Goal: Contribute content: Contribute content

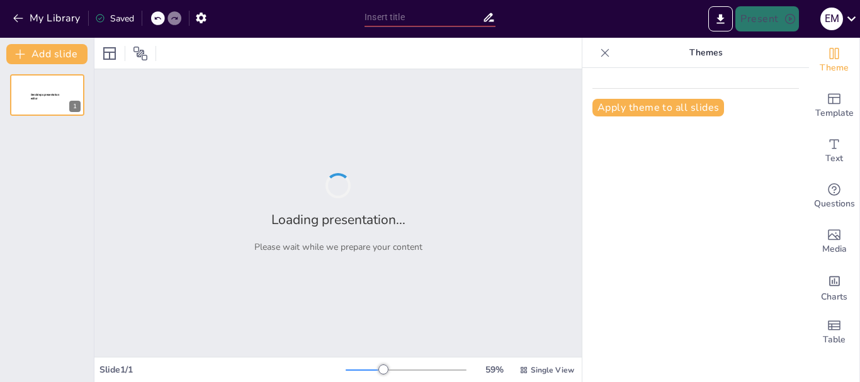
type input "Contenidos Ciencias de la Tierra"
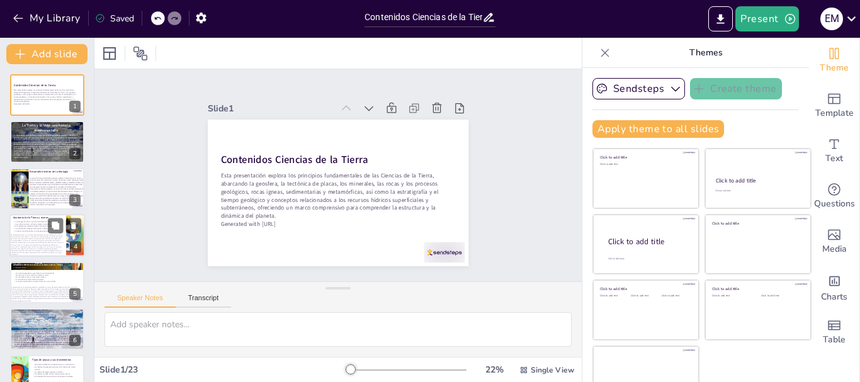
click at [21, 237] on span "La tomografía sísmica es un método fundamental que permite analizar la estructu…" at bounding box center [37, 244] width 52 height 21
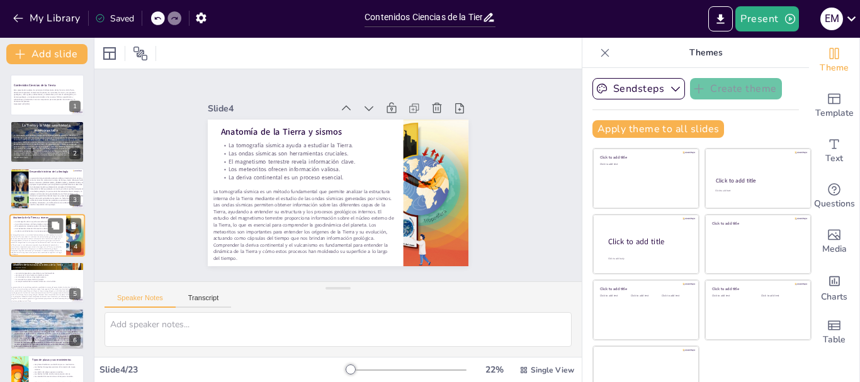
scroll to position [13, 0]
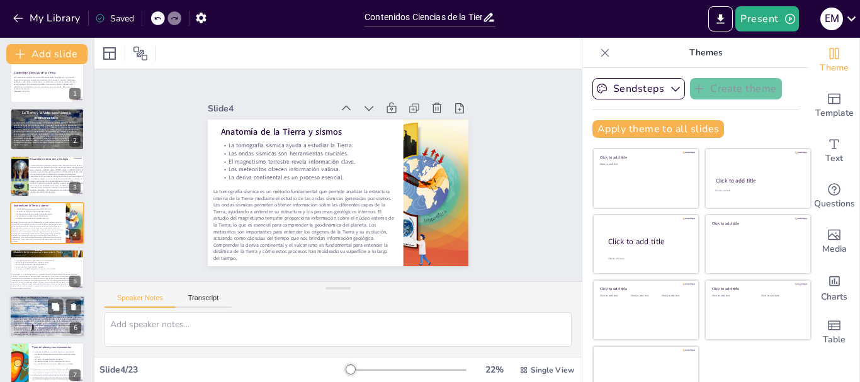
click at [35, 312] on div at bounding box center [47, 317] width 76 height 95
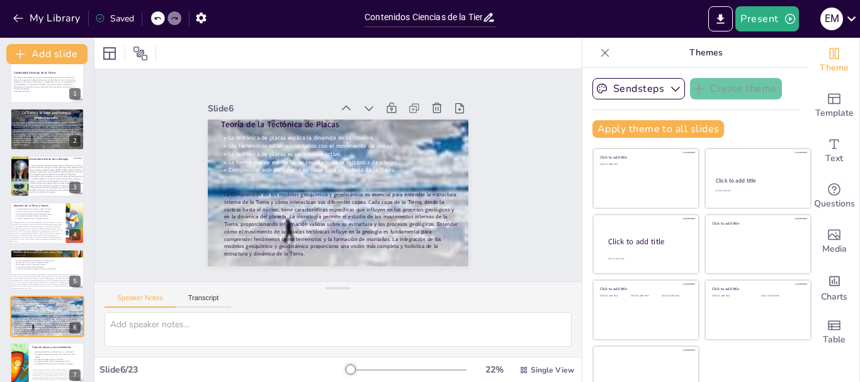
scroll to position [106, 0]
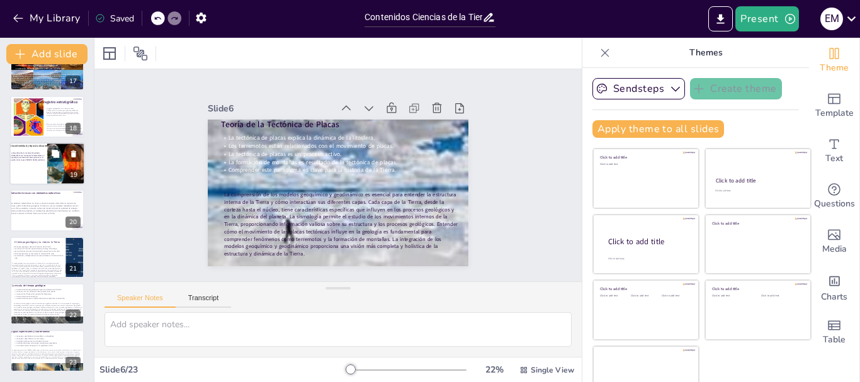
click at [40, 165] on div at bounding box center [46, 166] width 64 height 28
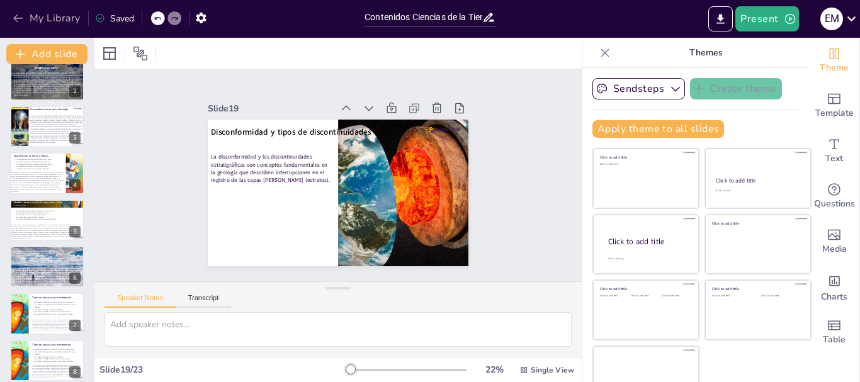
scroll to position [0, 0]
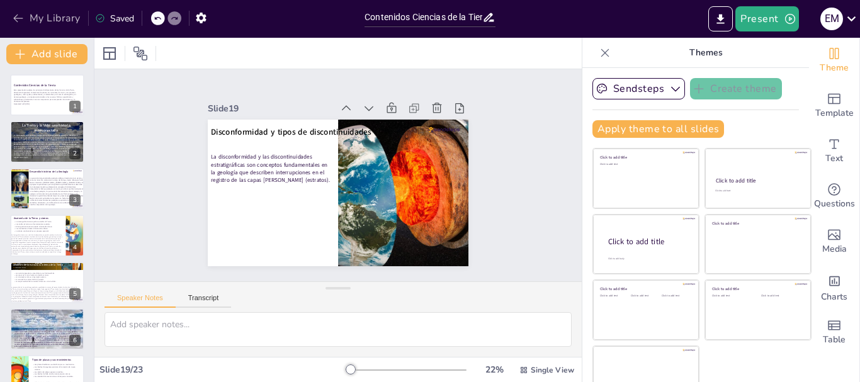
click at [18, 15] on icon "button" at bounding box center [18, 18] width 13 height 13
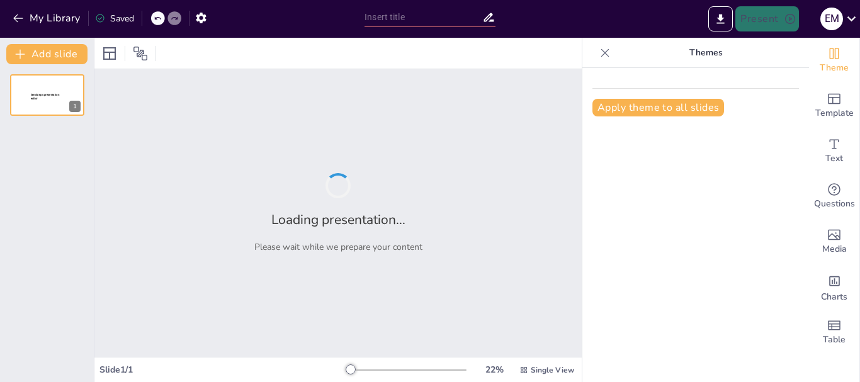
type input "Características y Composición de los Minerales: Fundamentos Esenciales"
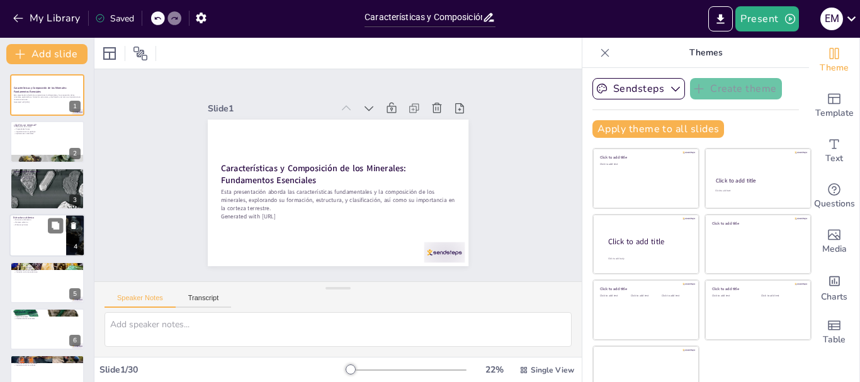
checkbox input "true"
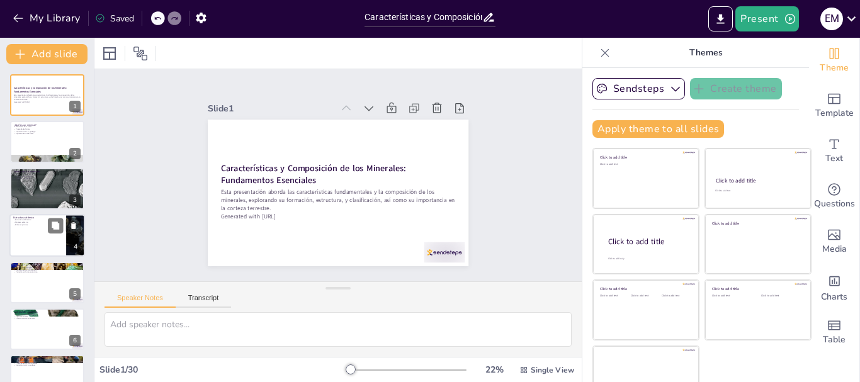
checkbox input "true"
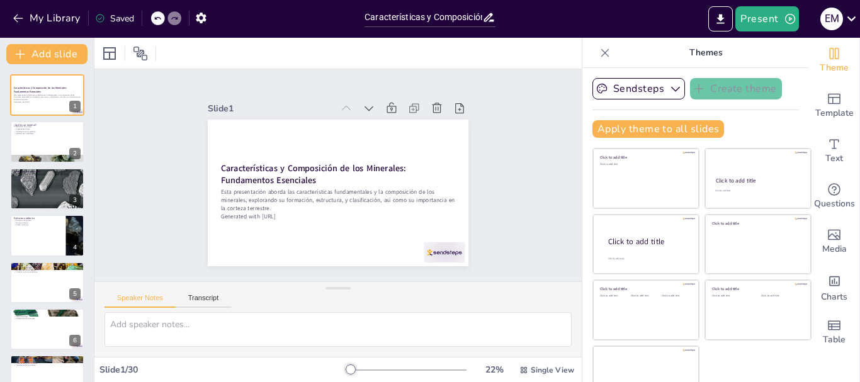
checkbox input "true"
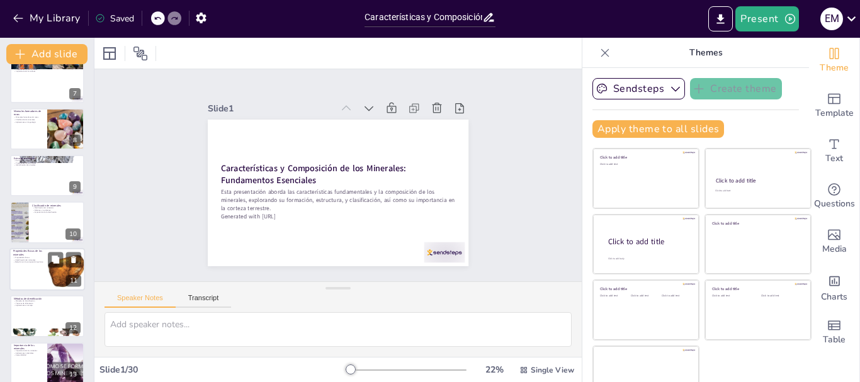
checkbox input "true"
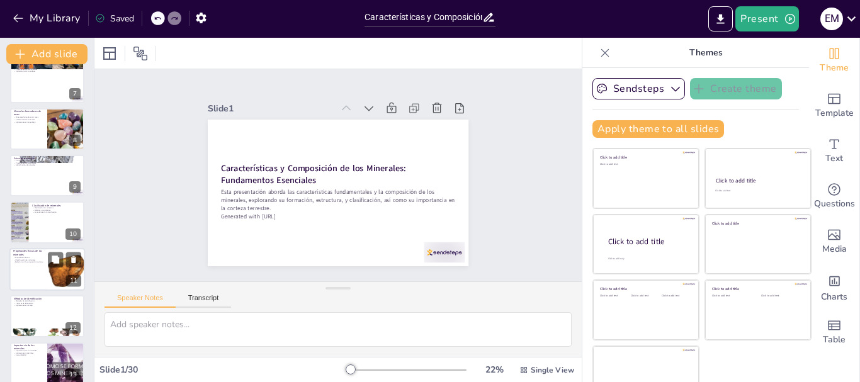
checkbox input "true"
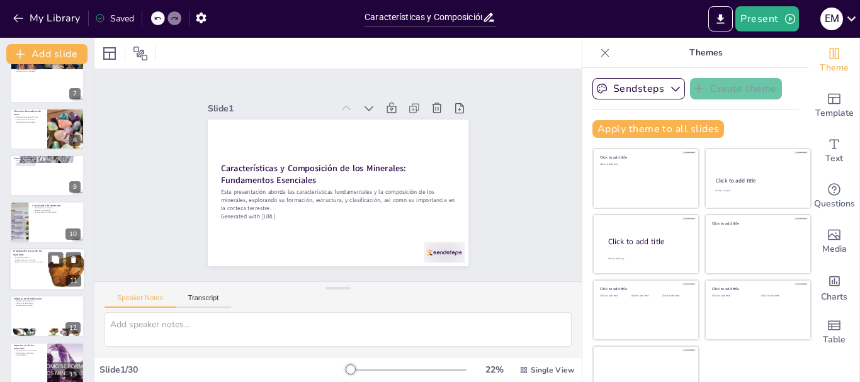
scroll to position [630, 0]
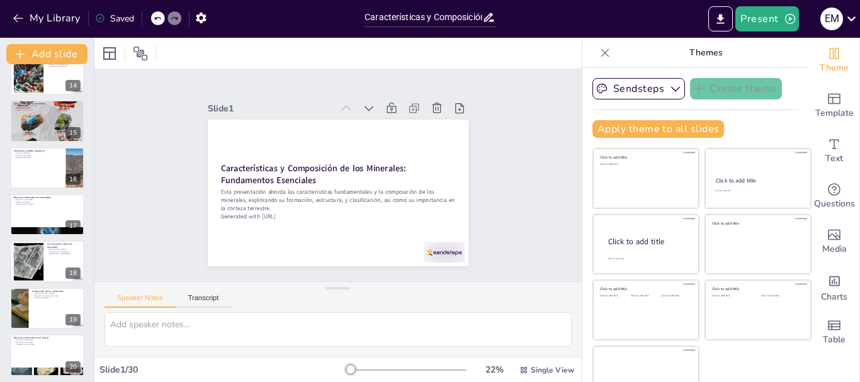
checkbox input "true"
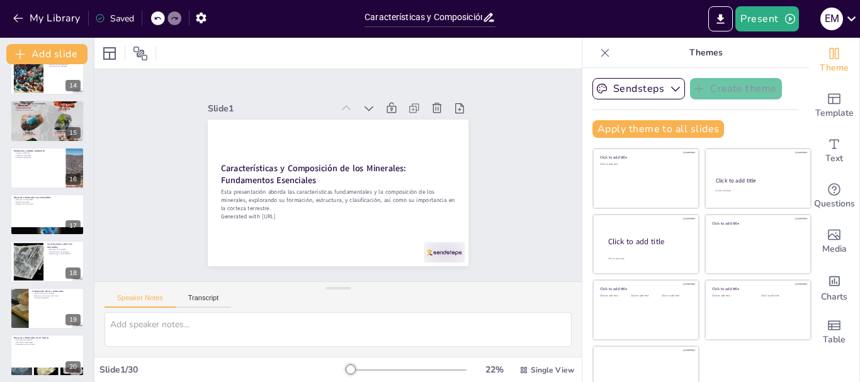
checkbox input "true"
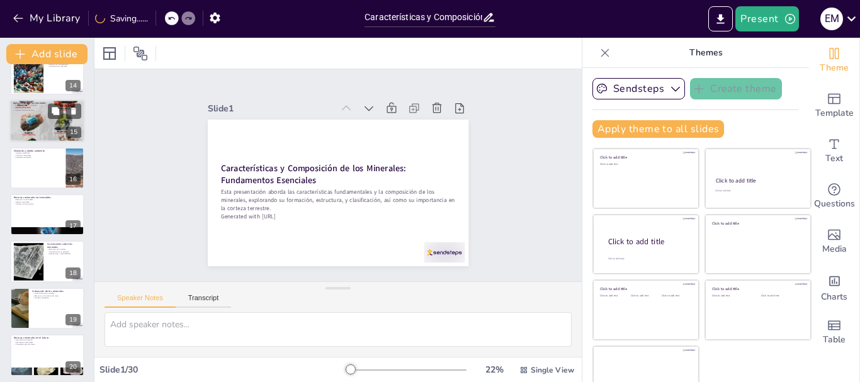
checkbox input "true"
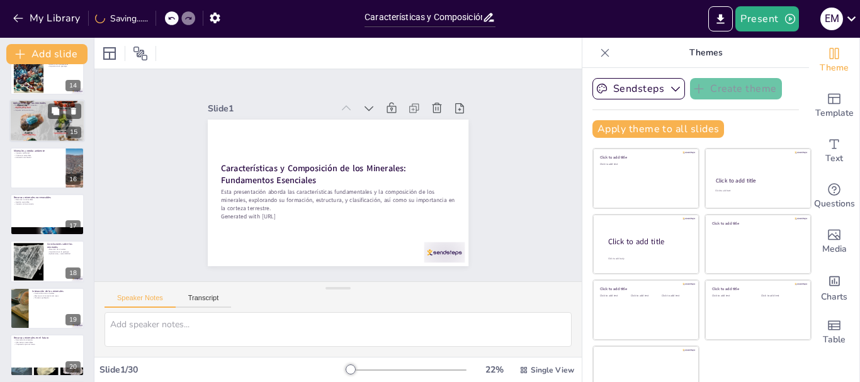
checkbox input "true"
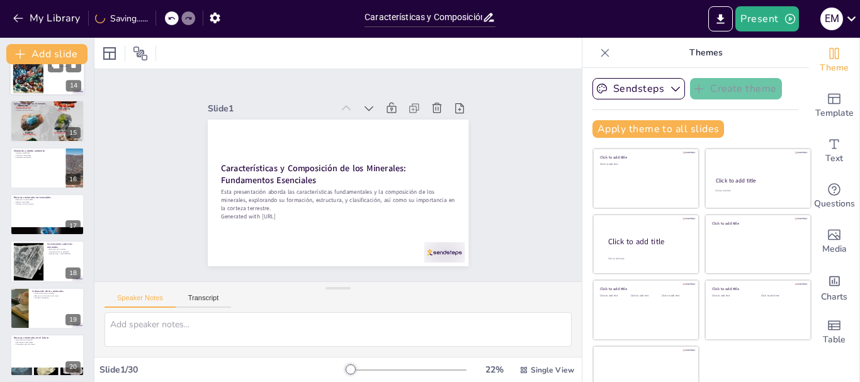
click at [36, 119] on div at bounding box center [47, 121] width 74 height 105
type textarea "Las aplicaciones de los minerales son diversas y abarcan múltiples sectores. Es…"
checkbox input "true"
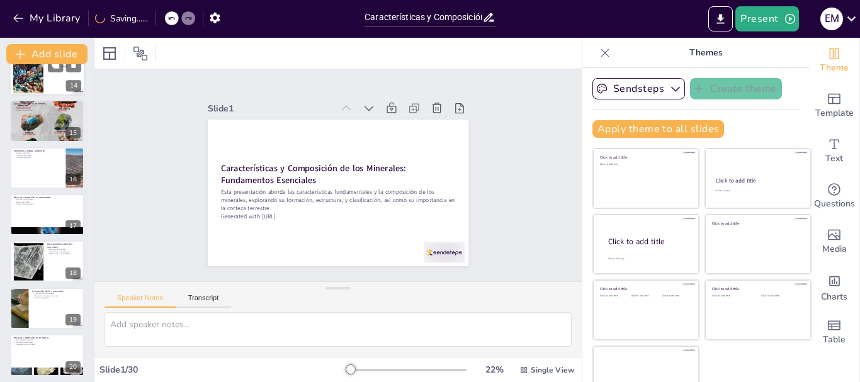
checkbox input "true"
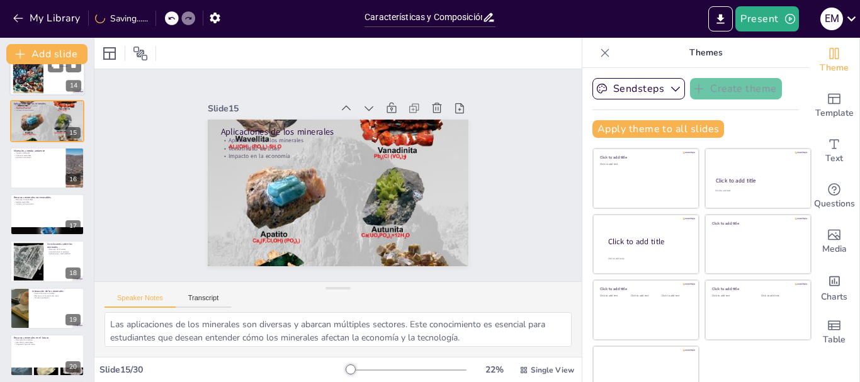
checkbox input "true"
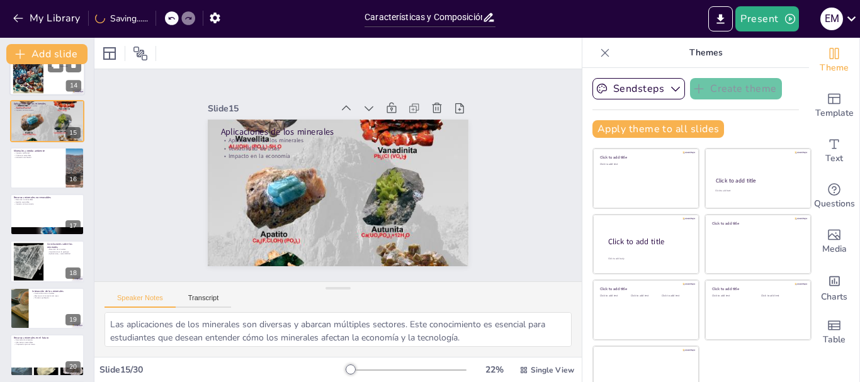
checkbox input "true"
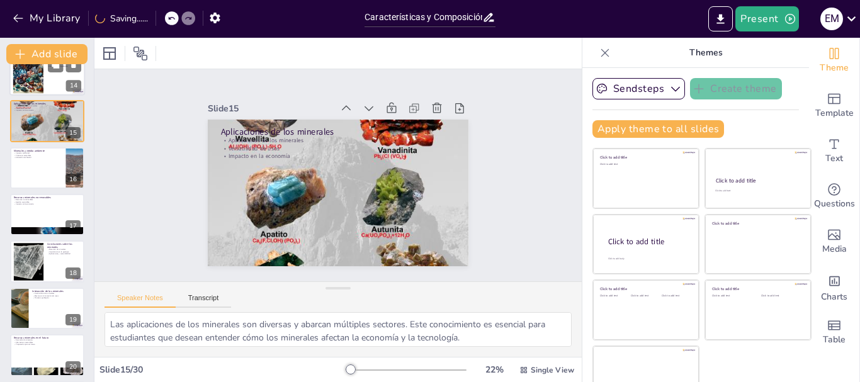
scroll to position [528, 0]
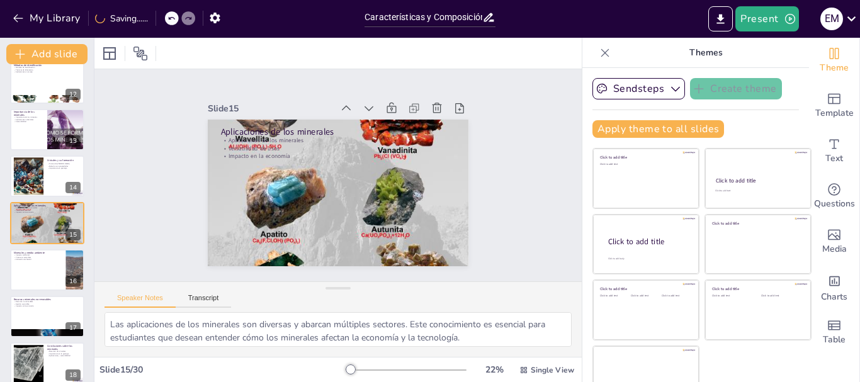
checkbox input "true"
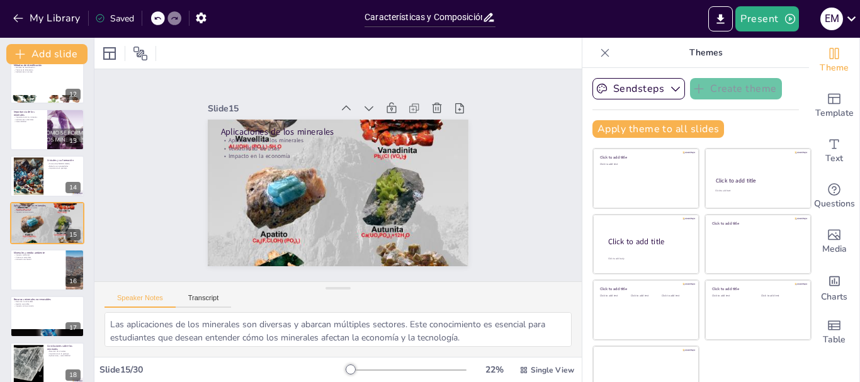
checkbox input "true"
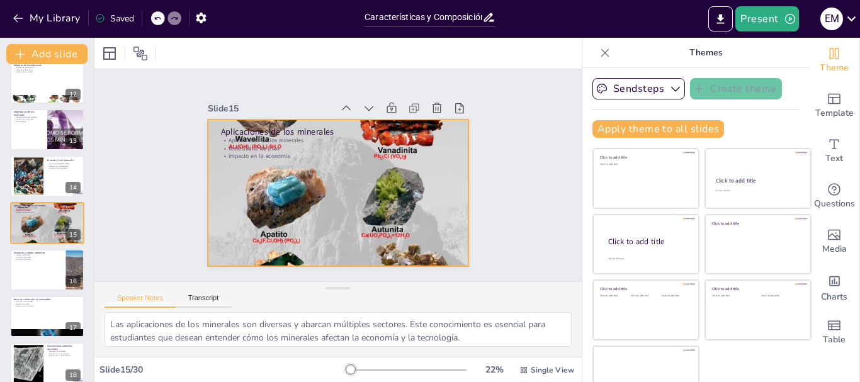
checkbox input "true"
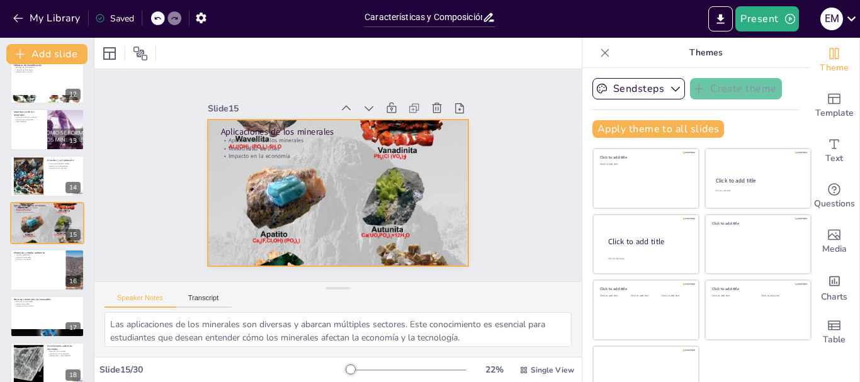
checkbox input "true"
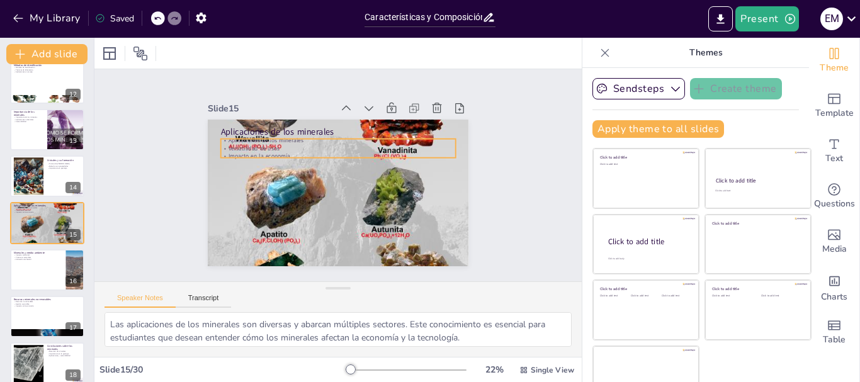
checkbox input "true"
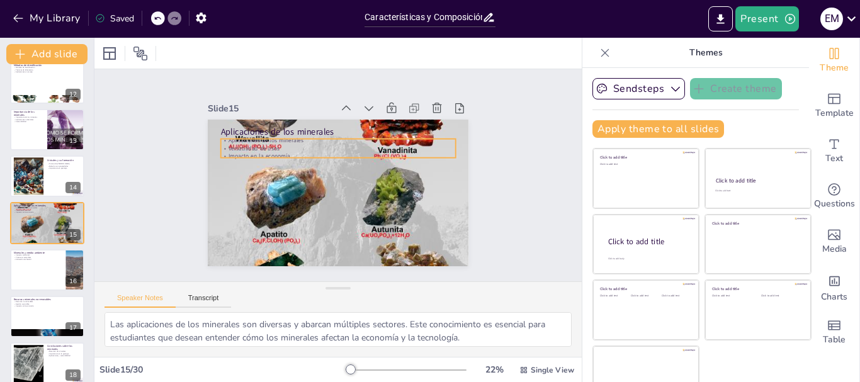
checkbox input "true"
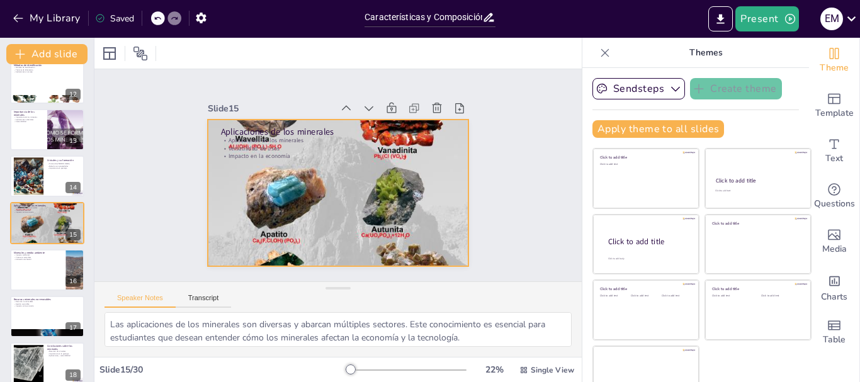
checkbox input "true"
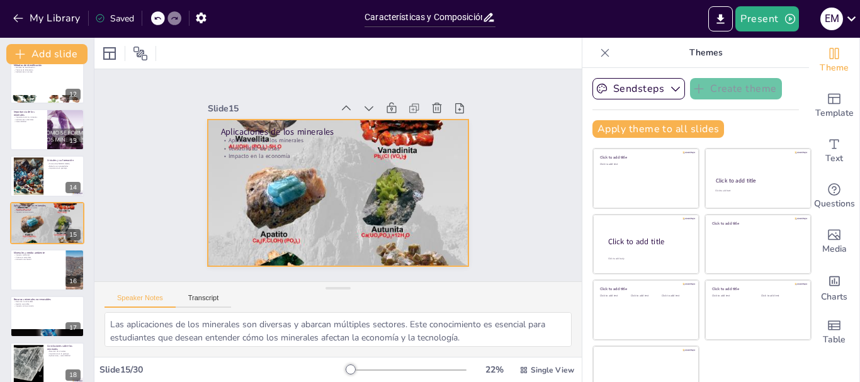
checkbox input "true"
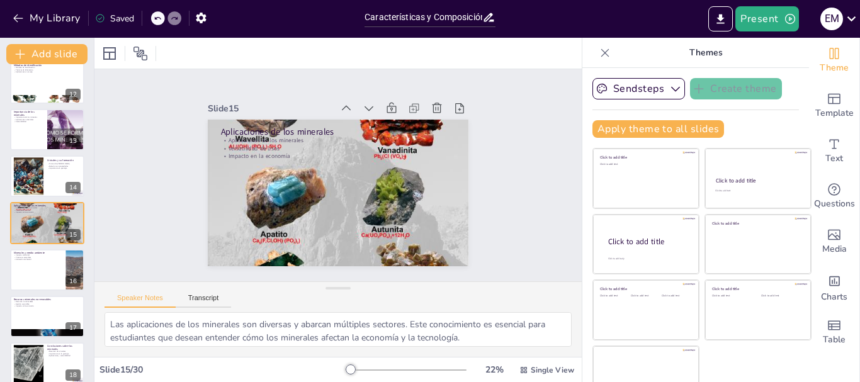
checkbox input "true"
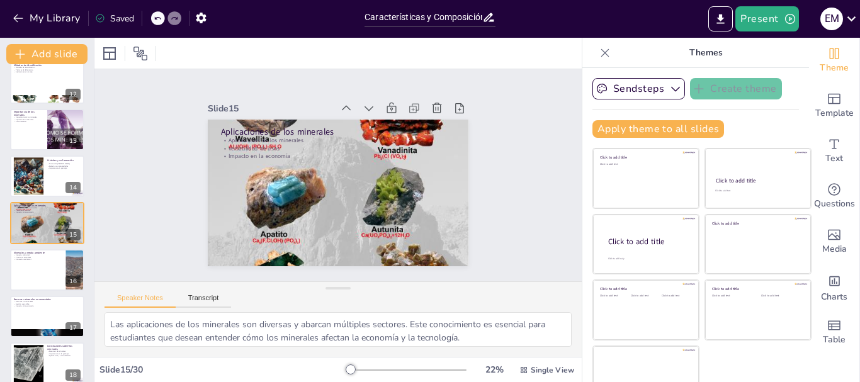
checkbox input "true"
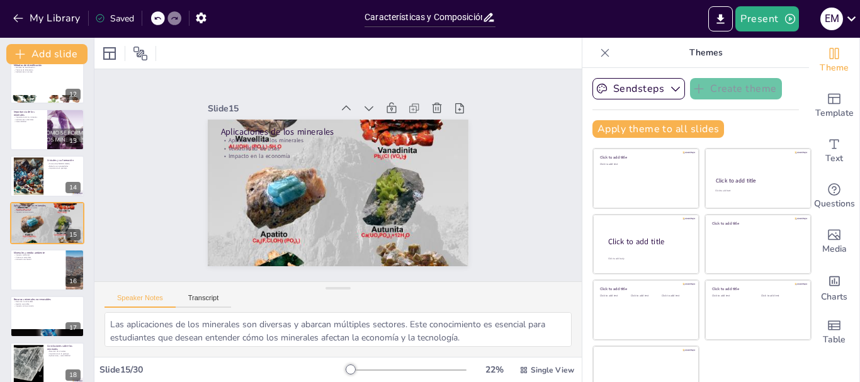
checkbox input "true"
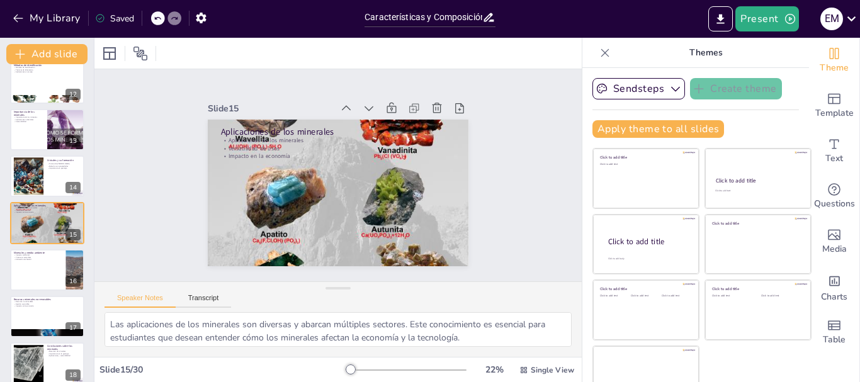
checkbox input "true"
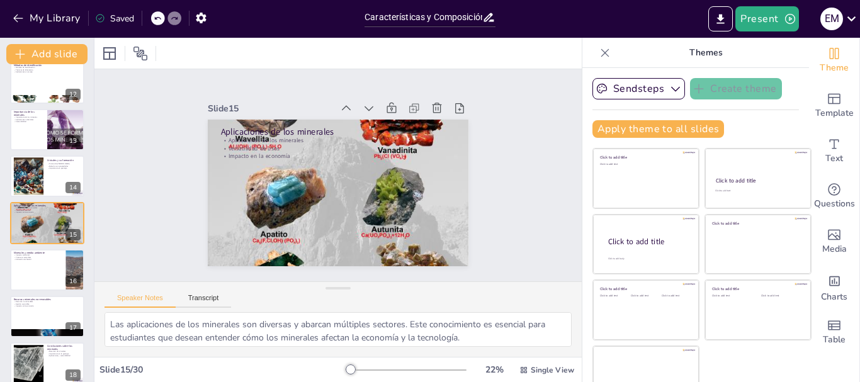
checkbox input "true"
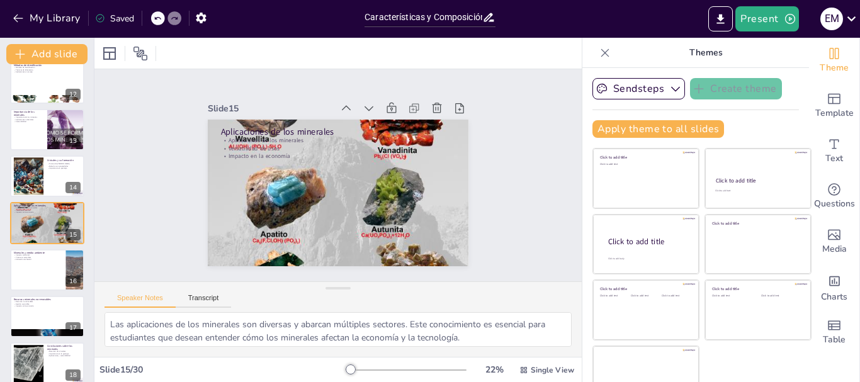
checkbox input "true"
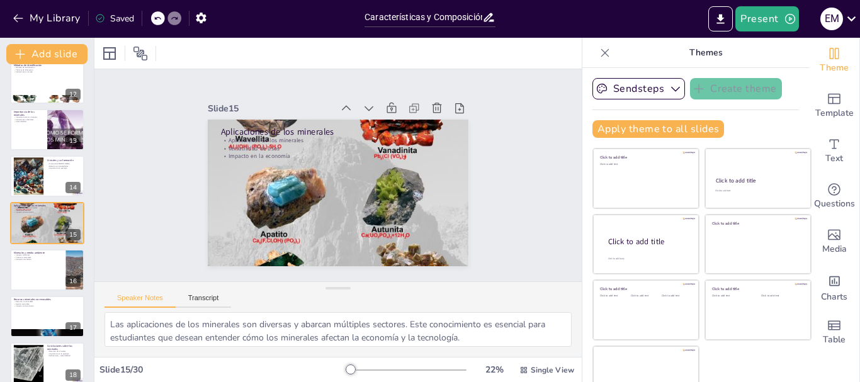
checkbox input "true"
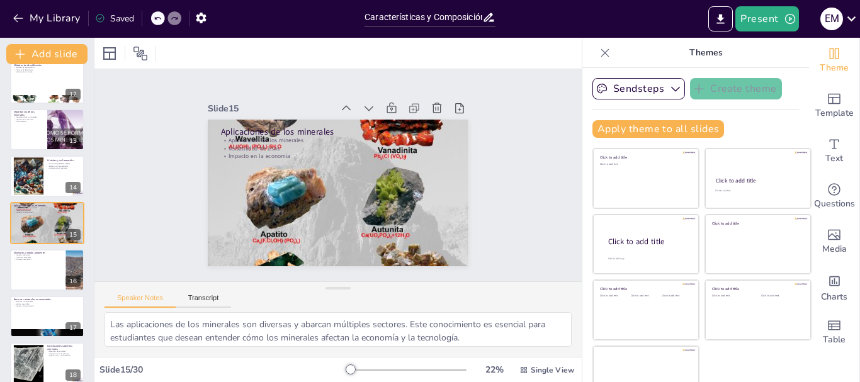
scroll to position [969, 0]
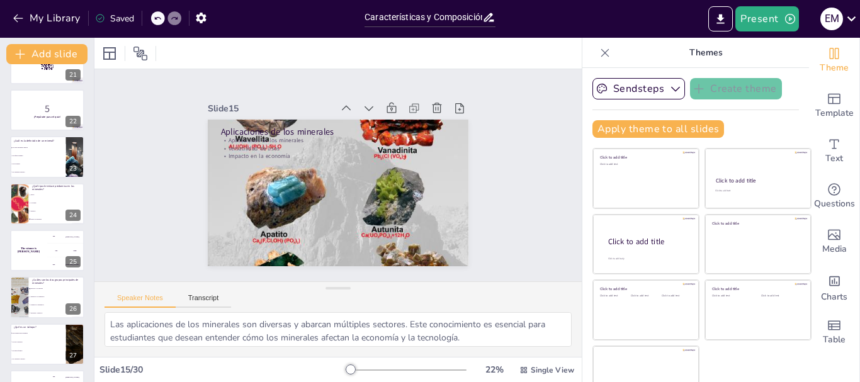
checkbox input "true"
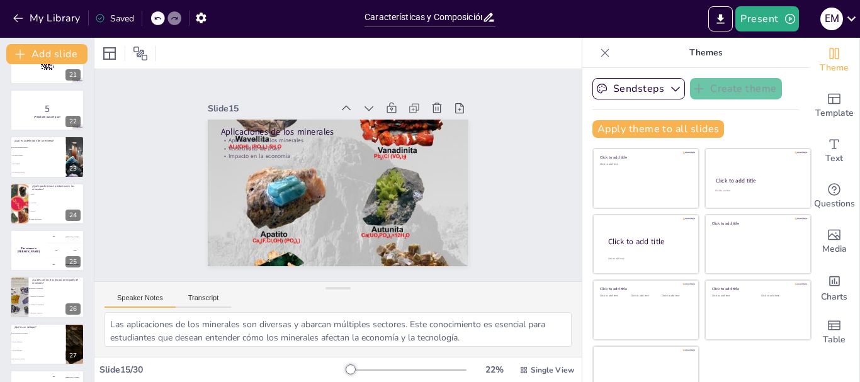
checkbox input "true"
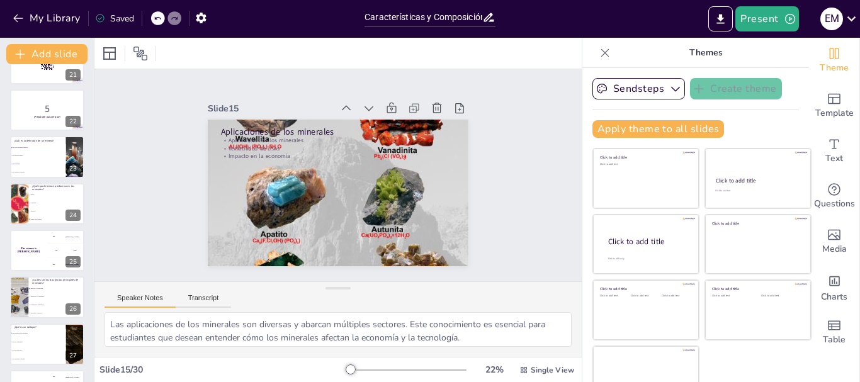
checkbox input "true"
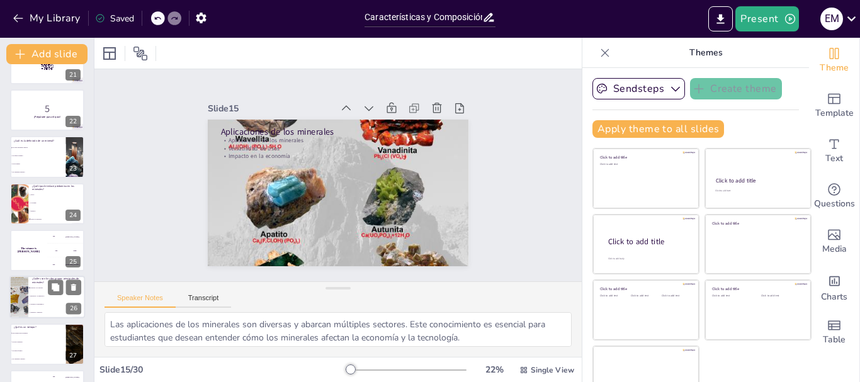
checkbox input "true"
click at [31, 302] on li "Orgánicos e inorgánicos" at bounding box center [56, 305] width 57 height 8
type textarea "La respuesta correcta es "Silicatos y no silicatos", como se menciona en la dia…"
checkbox input "true"
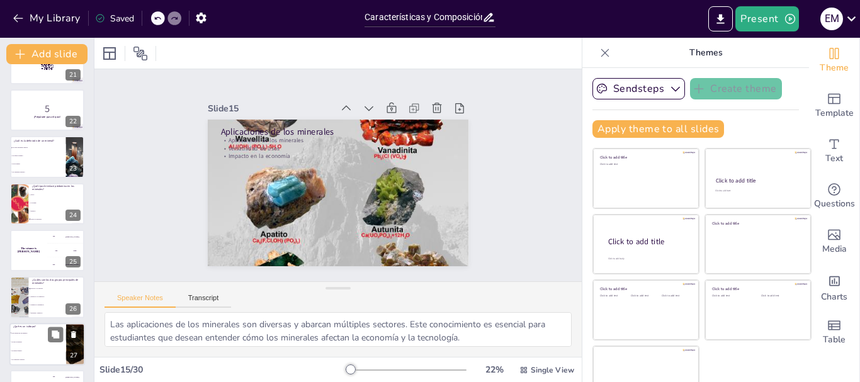
checkbox input "true"
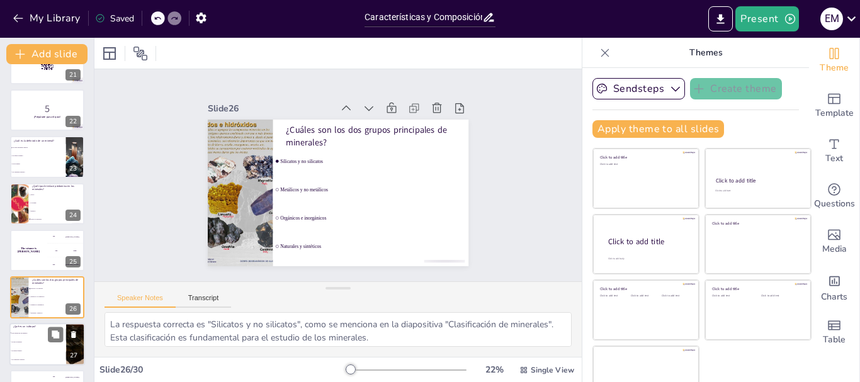
checkbox input "true"
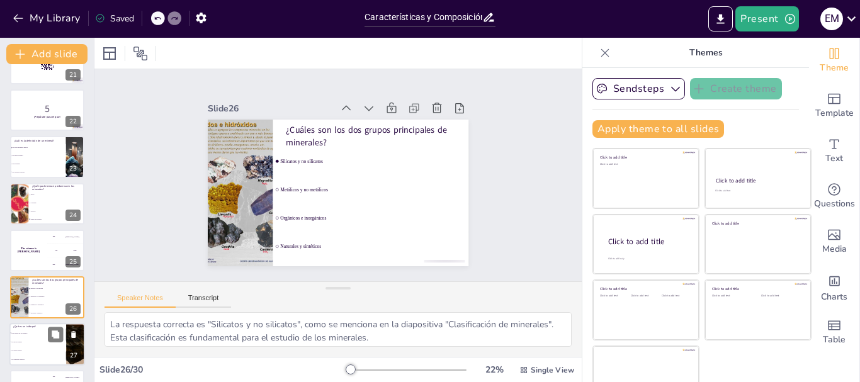
checkbox input "true"
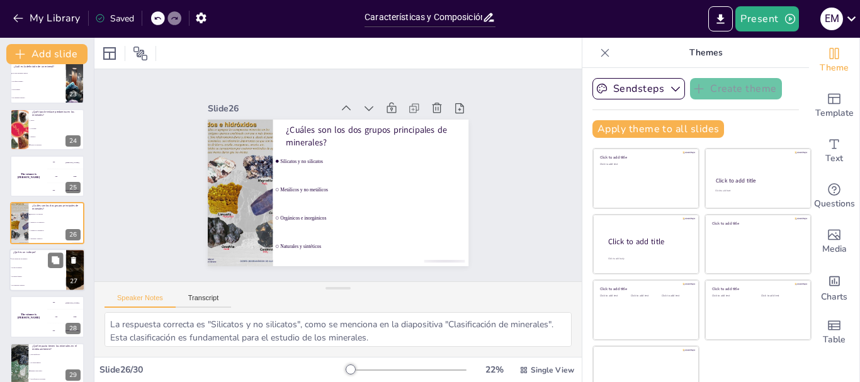
checkbox input "true"
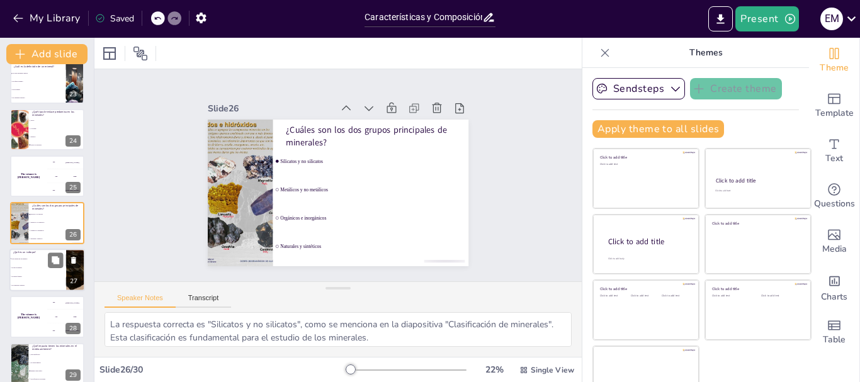
checkbox input "true"
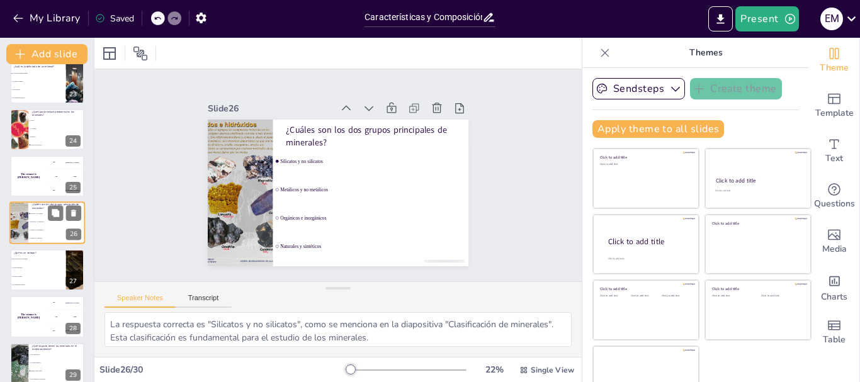
checkbox input "true"
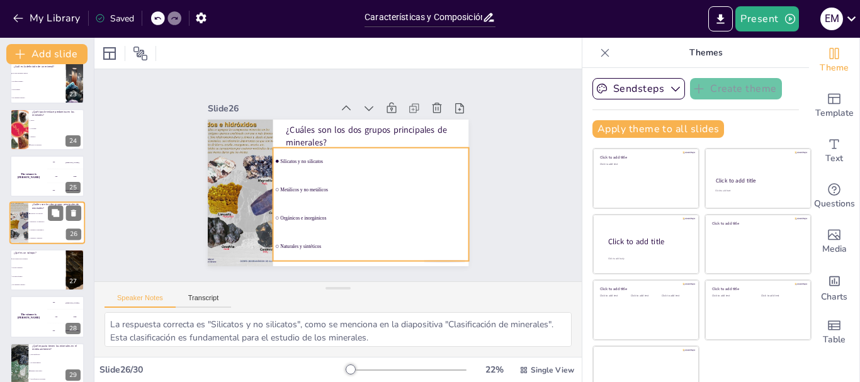
checkbox input "true"
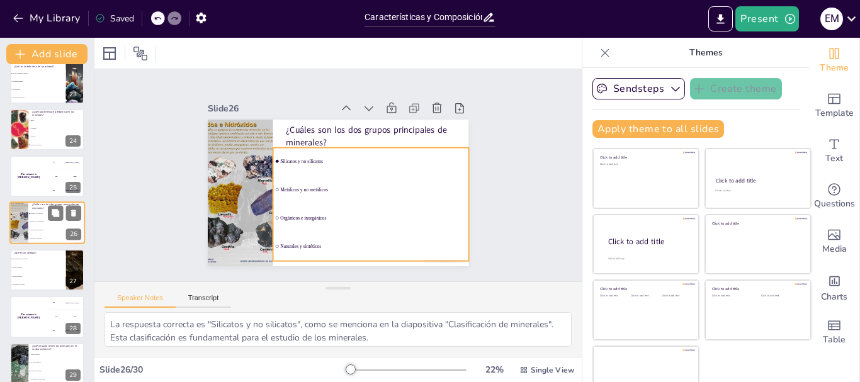
checkbox input "true"
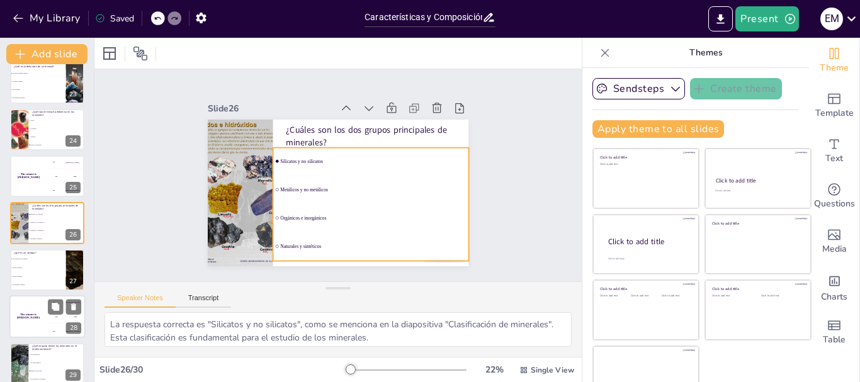
checkbox input "true"
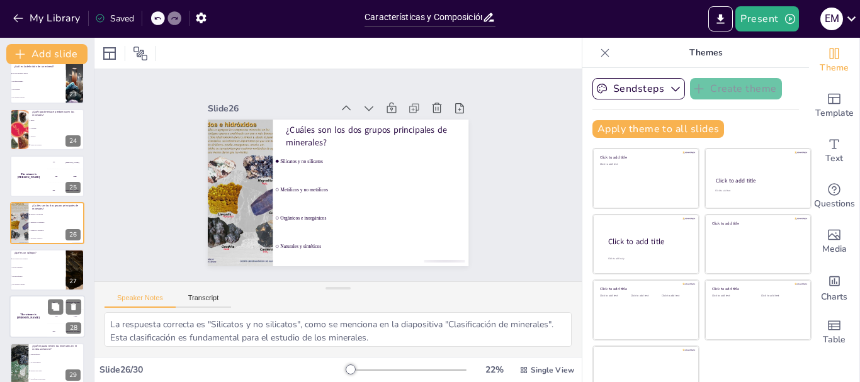
checkbox input "true"
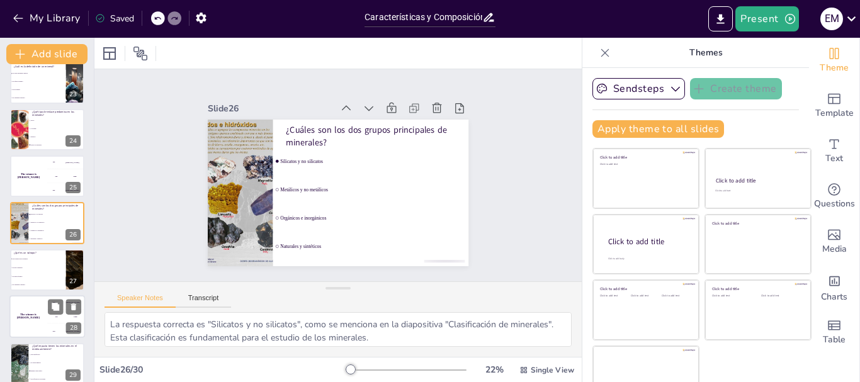
checkbox input "true"
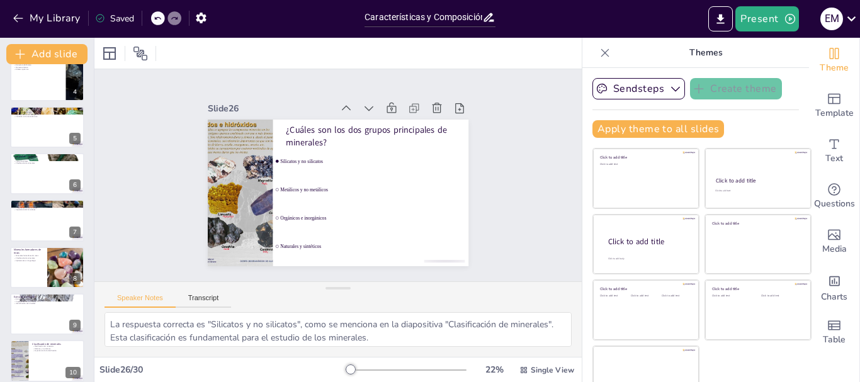
scroll to position [0, 0]
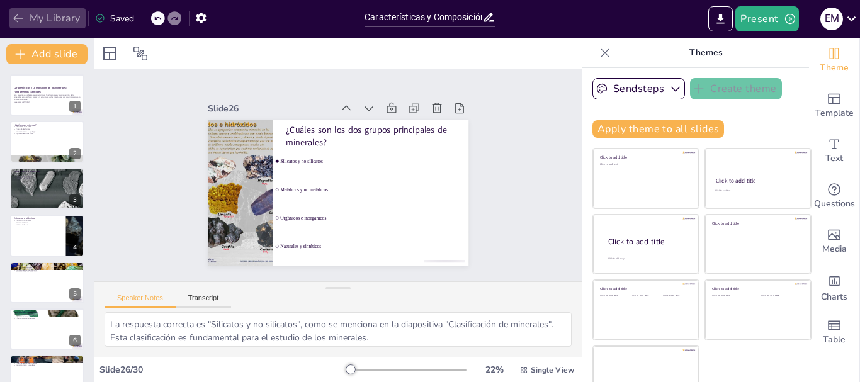
click at [33, 14] on button "My Library" at bounding box center [47, 18] width 76 height 20
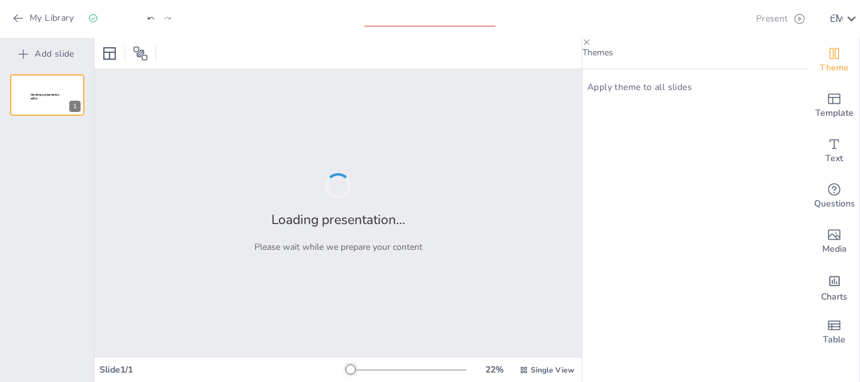
type input "Minerales: Definición, Composición y Características"
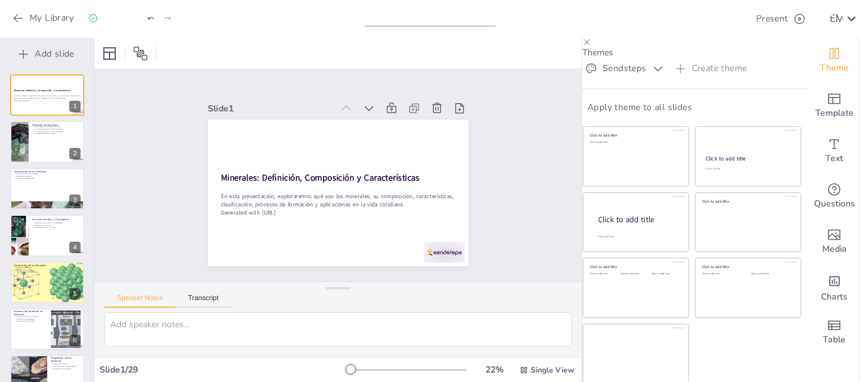
checkbox input "true"
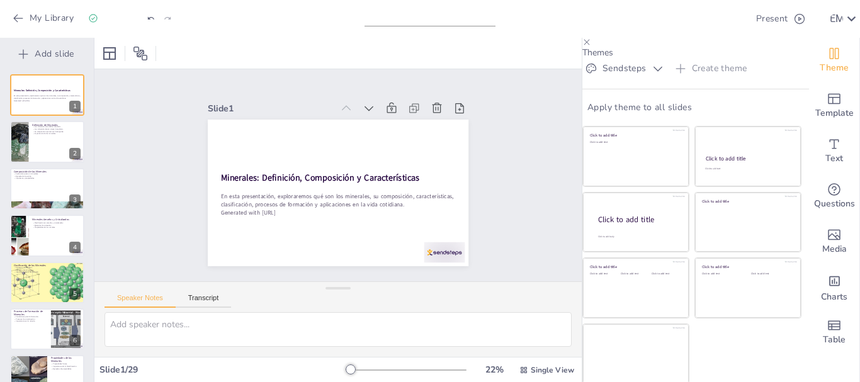
checkbox input "true"
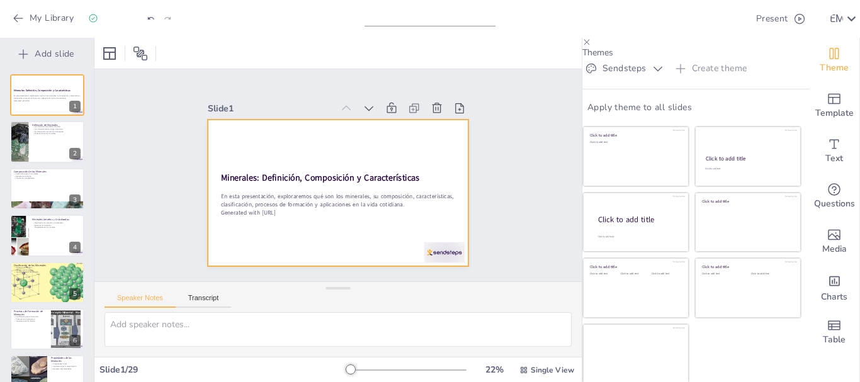
checkbox input "true"
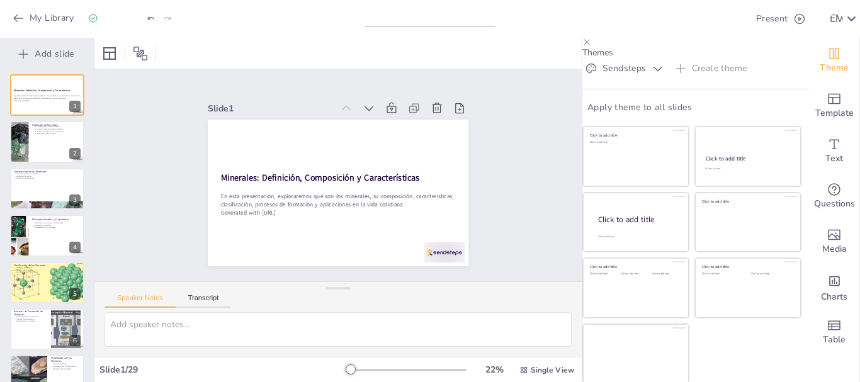
checkbox input "true"
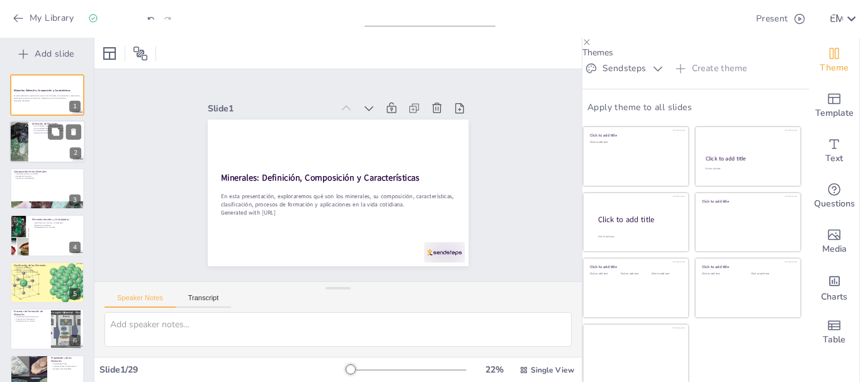
checkbox input "true"
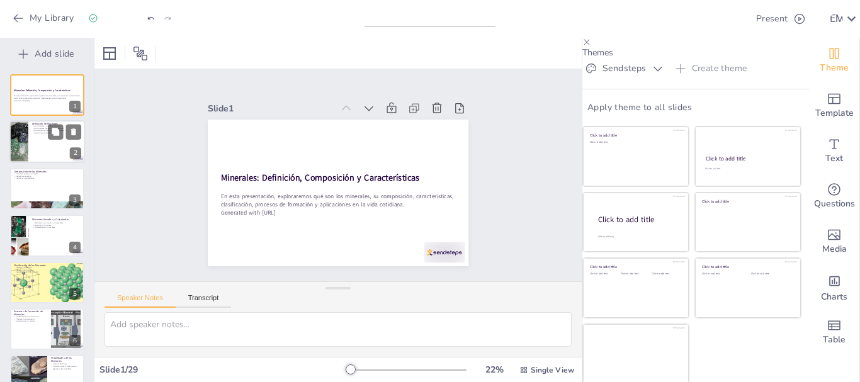
checkbox input "true"
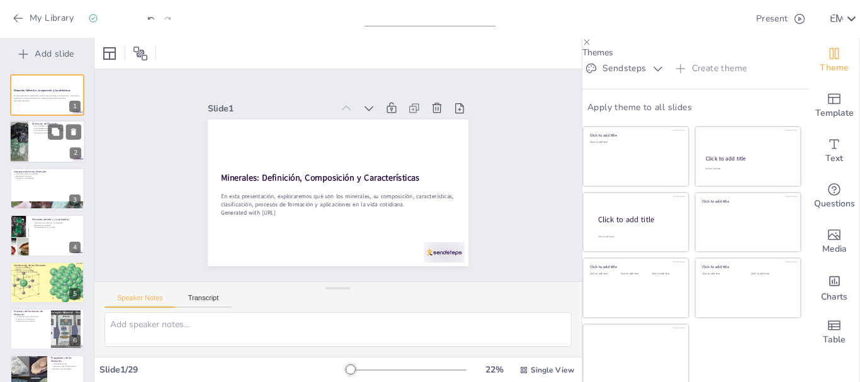
checkbox input "true"
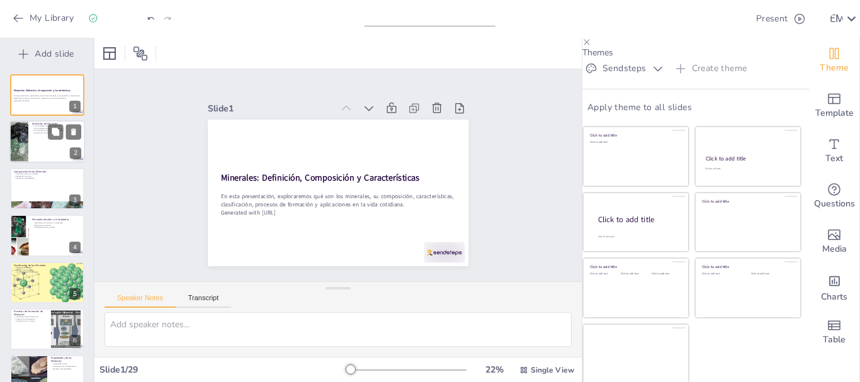
click at [45, 148] on div at bounding box center [47, 142] width 76 height 43
type textarea "Los minerales son considerados sólidos naturales porque se forman en la natural…"
checkbox input "true"
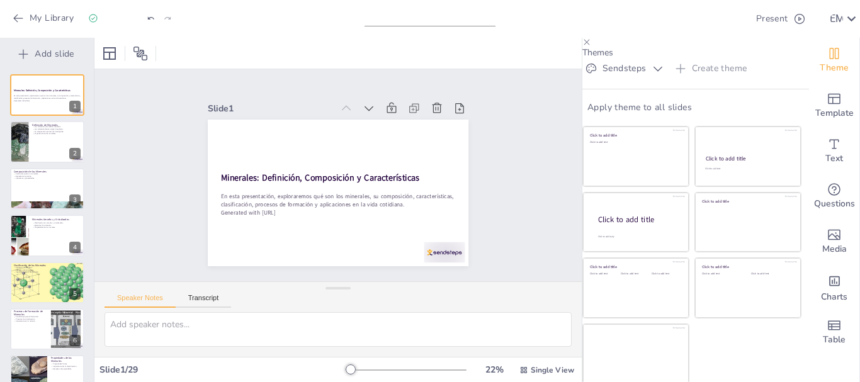
checkbox input "true"
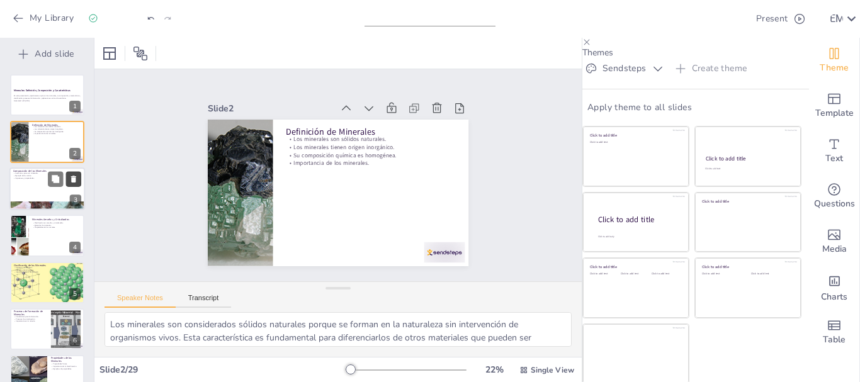
click at [71, 185] on button at bounding box center [73, 178] width 15 height 15
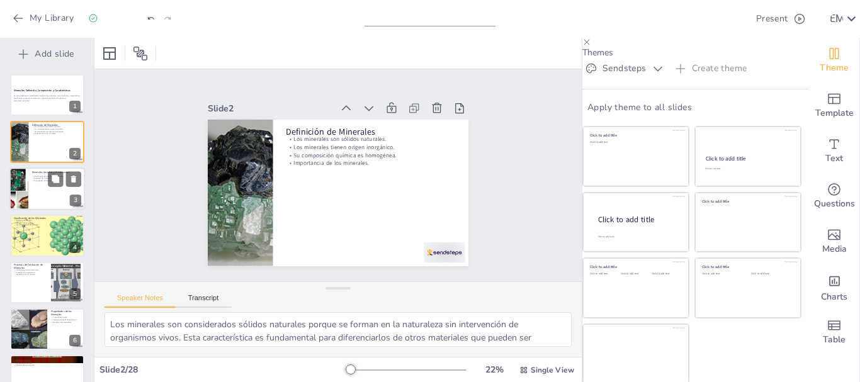
checkbox input "true"
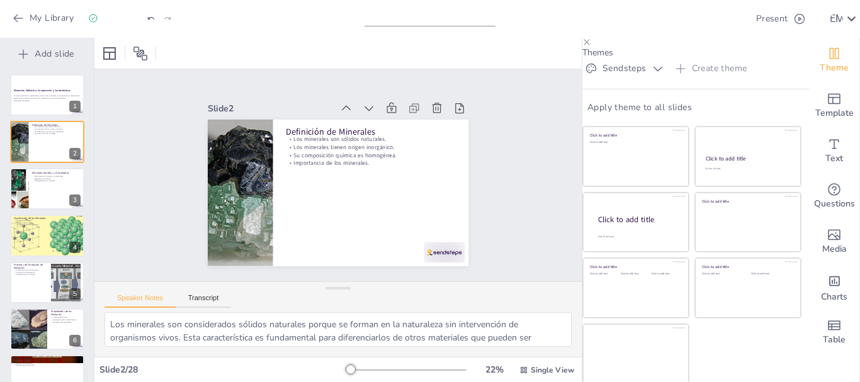
checkbox input "true"
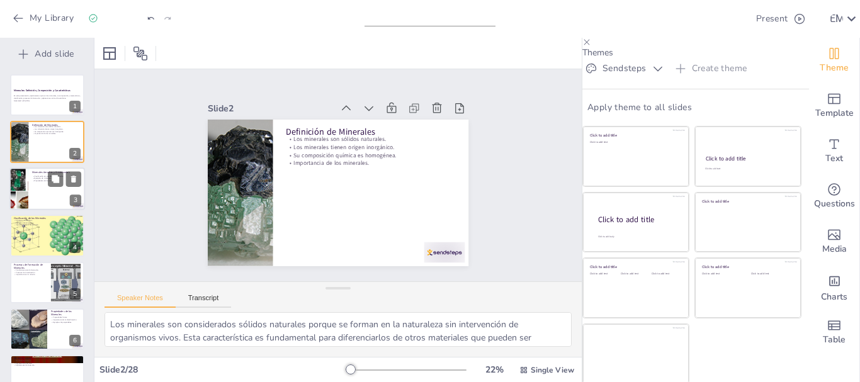
checkbox input "true"
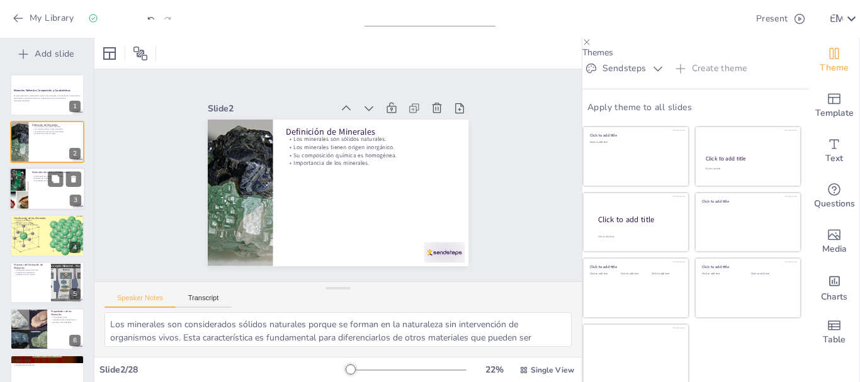
click at [47, 192] on div at bounding box center [47, 189] width 76 height 43
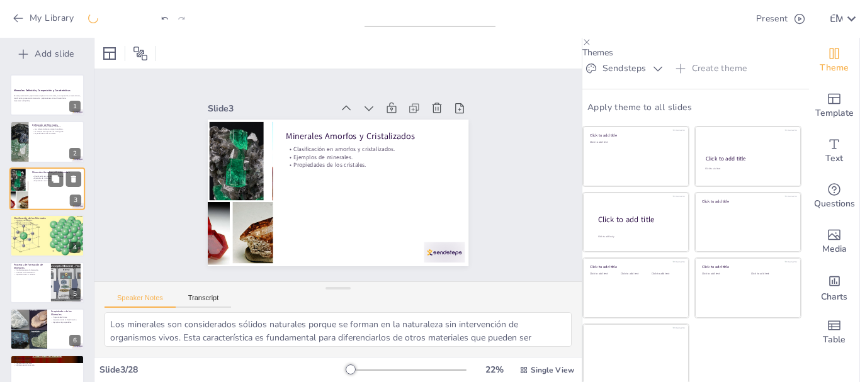
type textarea "La clasificación de los minerales en amorfos y cristalizados es fundamental par…"
checkbox input "true"
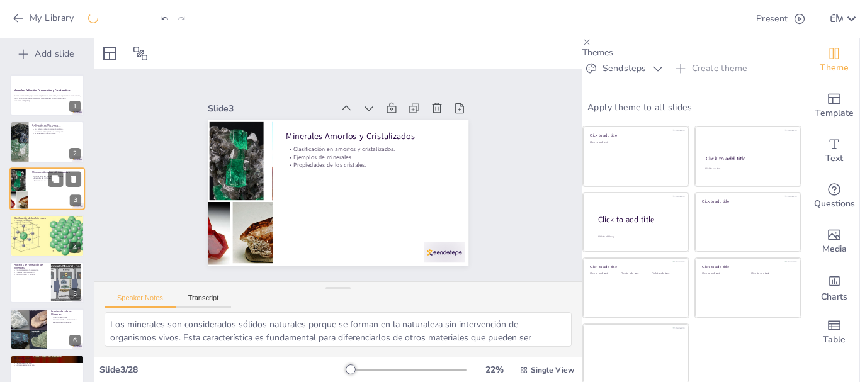
checkbox input "true"
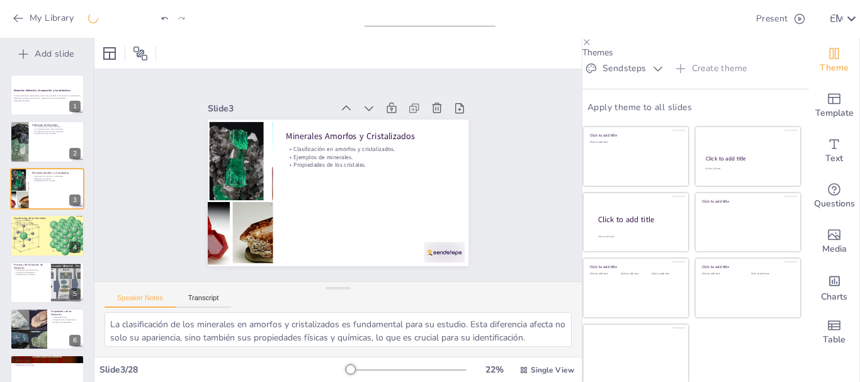
checkbox input "true"
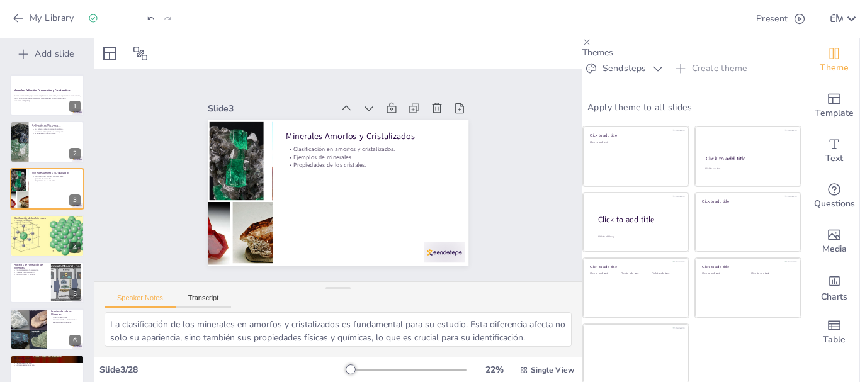
checkbox input "true"
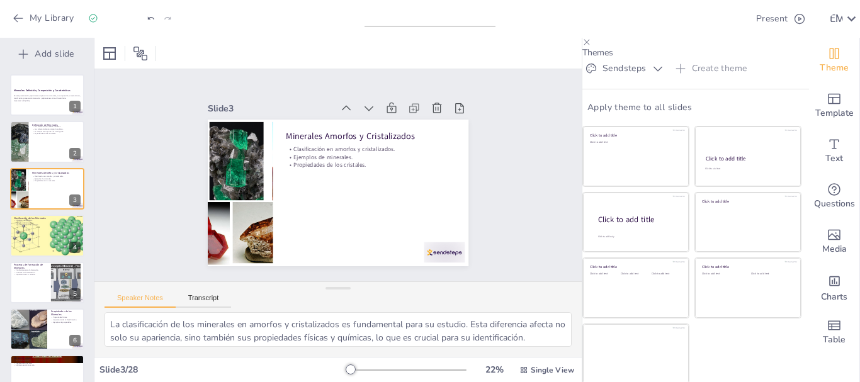
checkbox input "true"
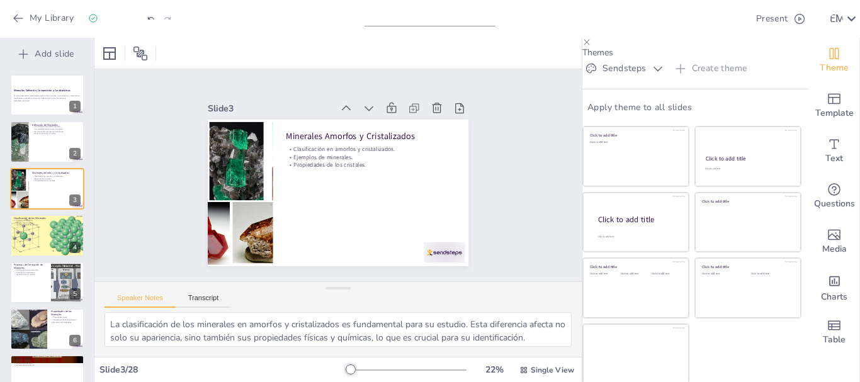
checkbox input "true"
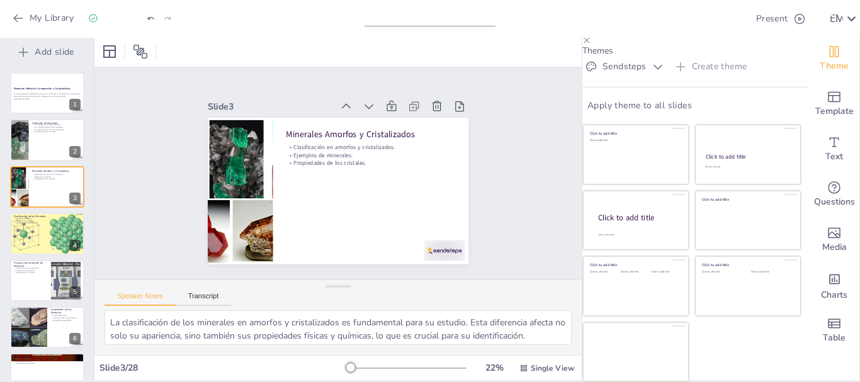
scroll to position [24, 0]
checkbox input "true"
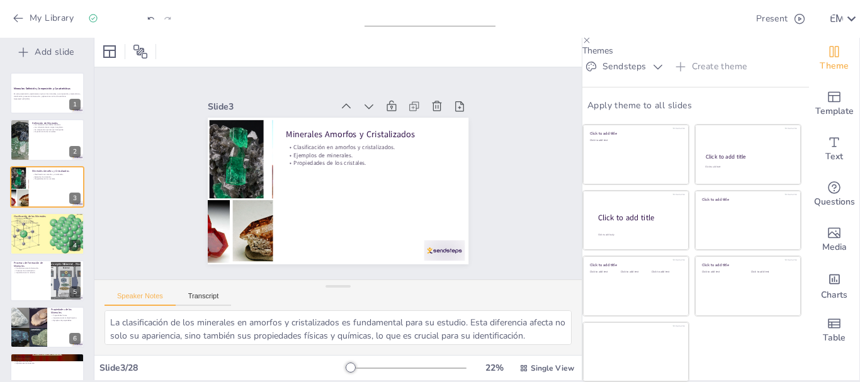
checkbox input "true"
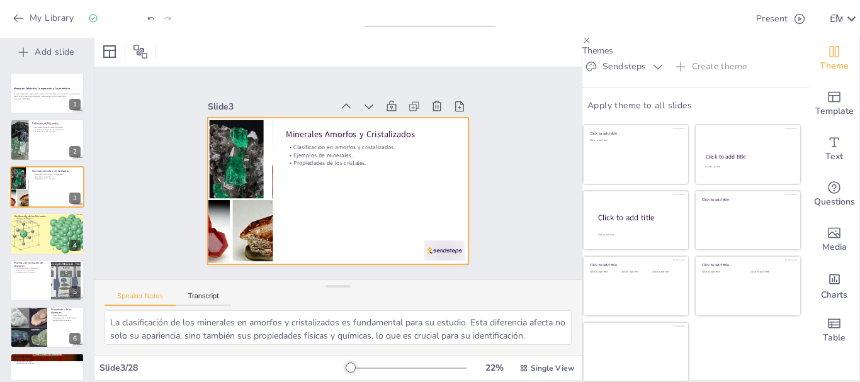
checkbox input "true"
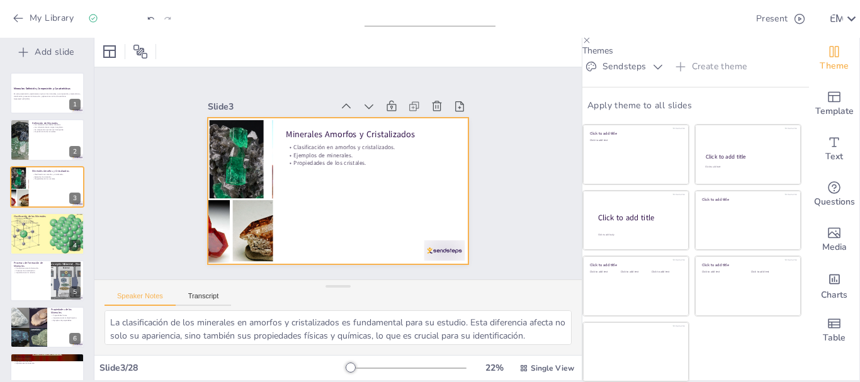
checkbox input "true"
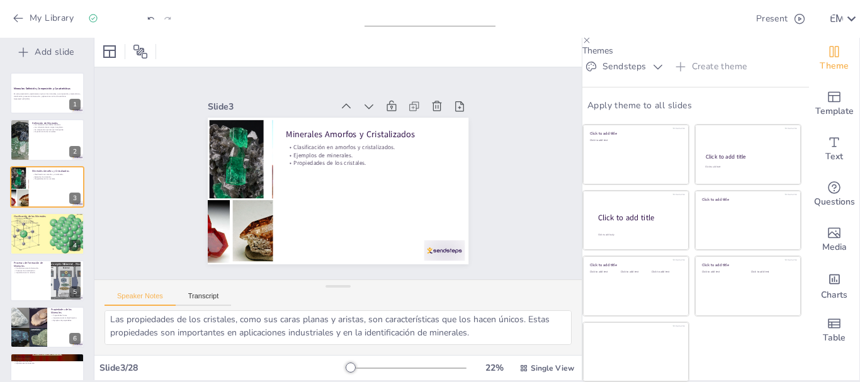
scroll to position [69, 0]
checkbox input "true"
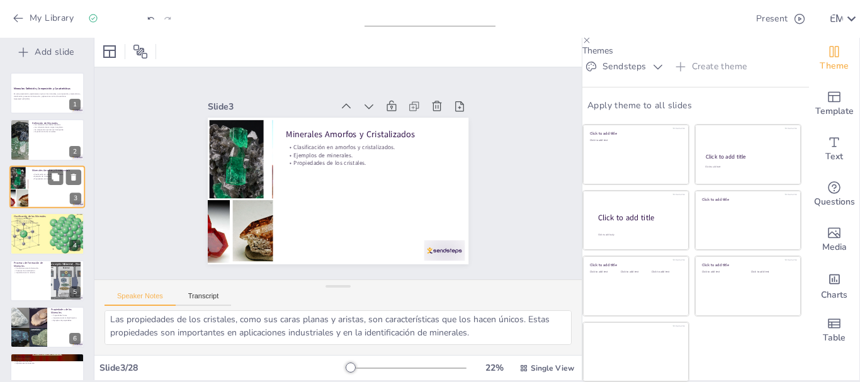
checkbox input "true"
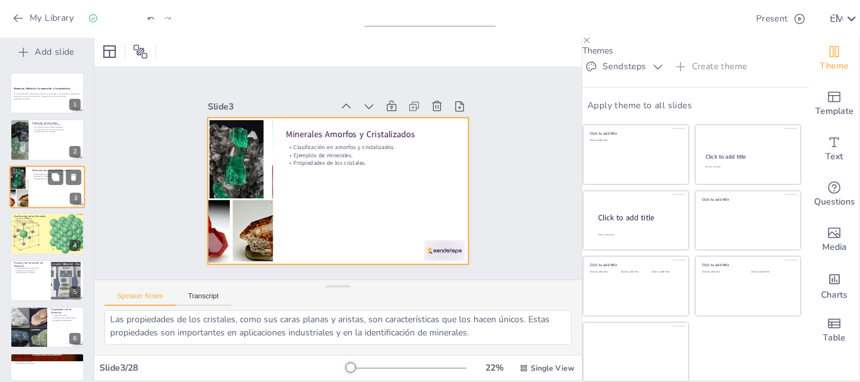
click at [38, 171] on div at bounding box center [47, 187] width 76 height 43
checkbox input "true"
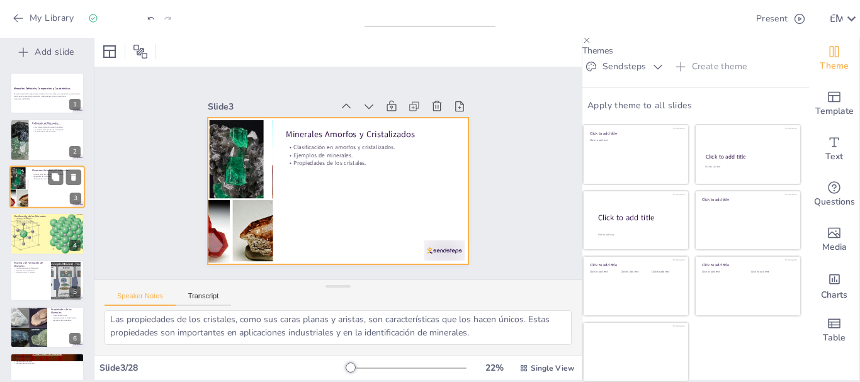
checkbox input "true"
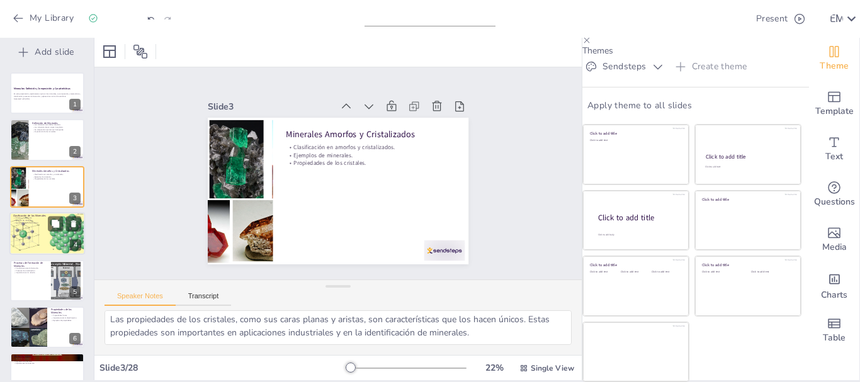
checkbox input "true"
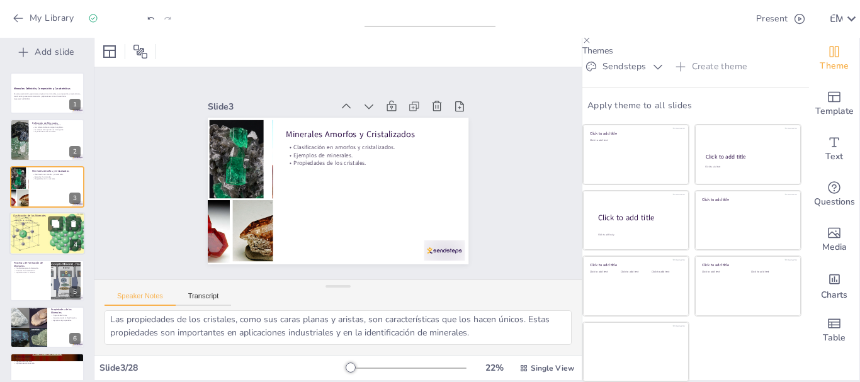
checkbox input "true"
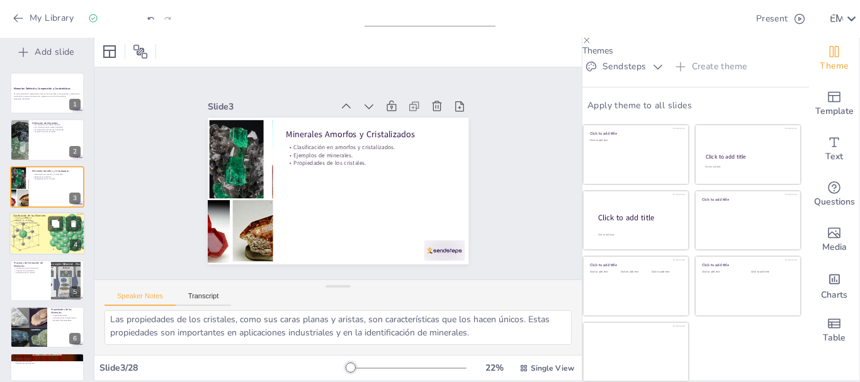
click at [29, 222] on div at bounding box center [47, 233] width 89 height 43
type textarea "La clasificación en silicatos y no silicatos es fundamental en el estudio de lo…"
checkbox input "true"
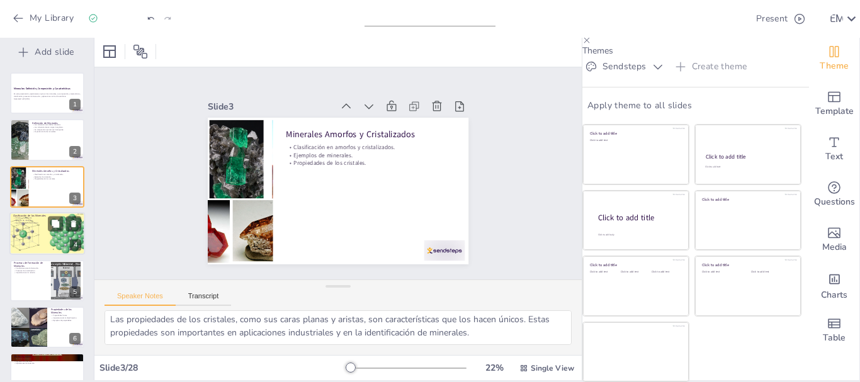
checkbox input "true"
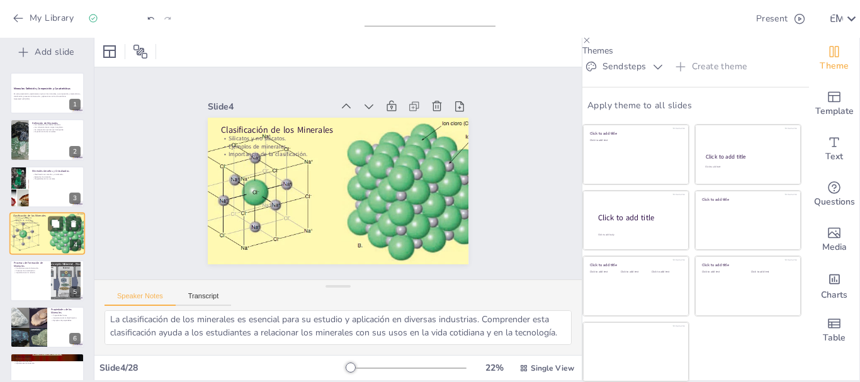
scroll to position [13, 0]
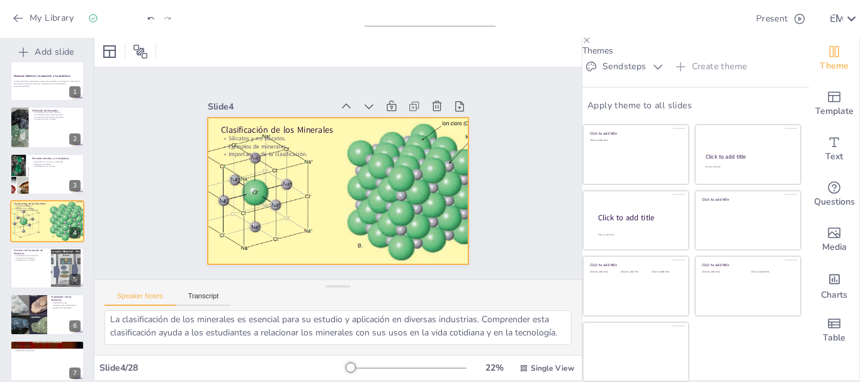
checkbox input "true"
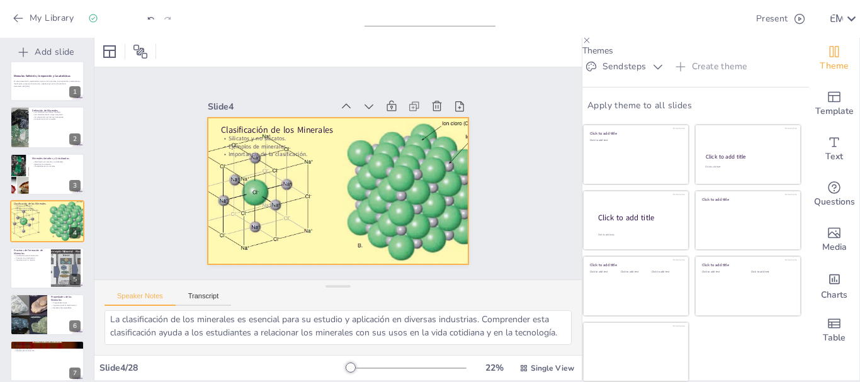
checkbox input "true"
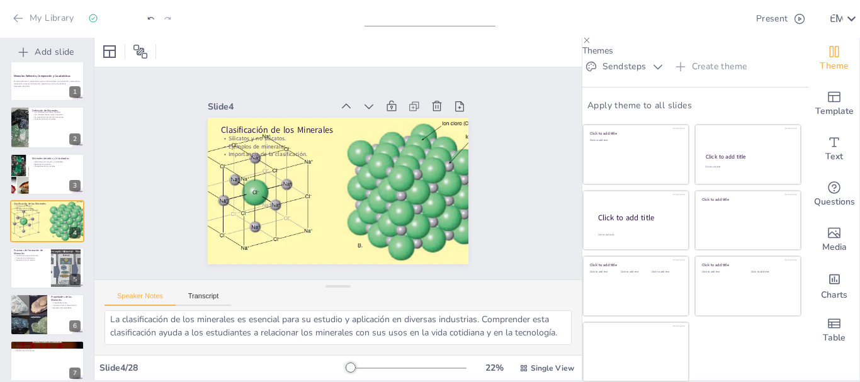
click at [14, 15] on icon "button" at bounding box center [18, 18] width 13 height 13
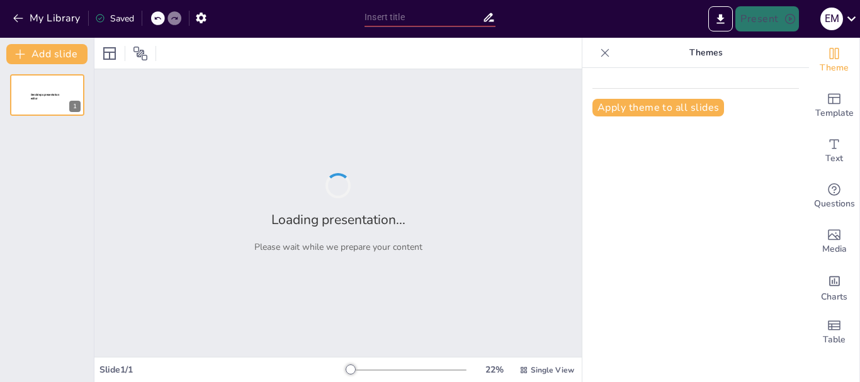
type input "Los minerales"
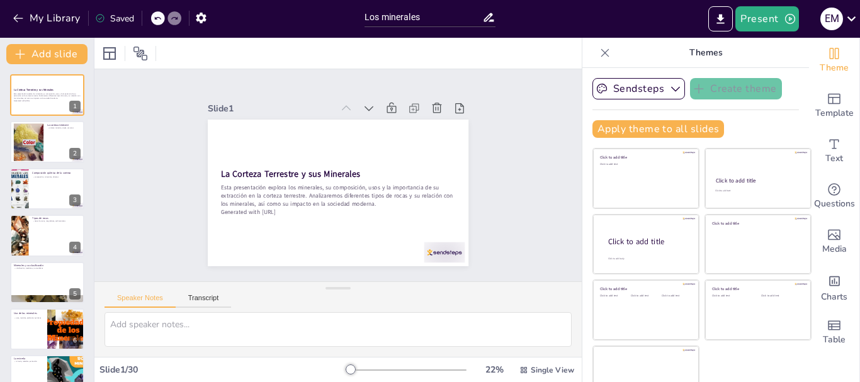
checkbox input "true"
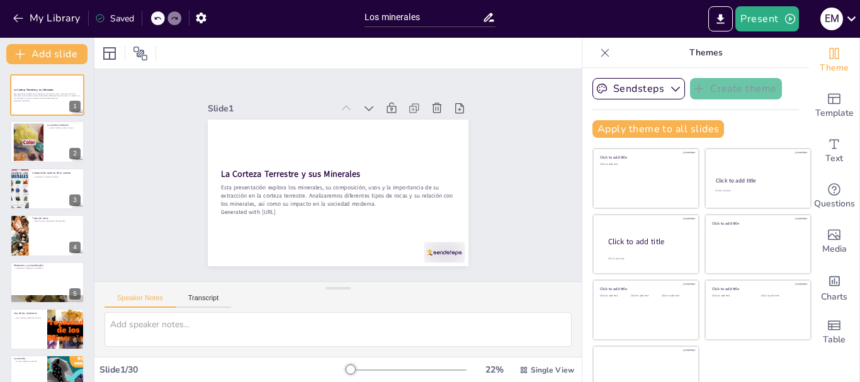
checkbox input "true"
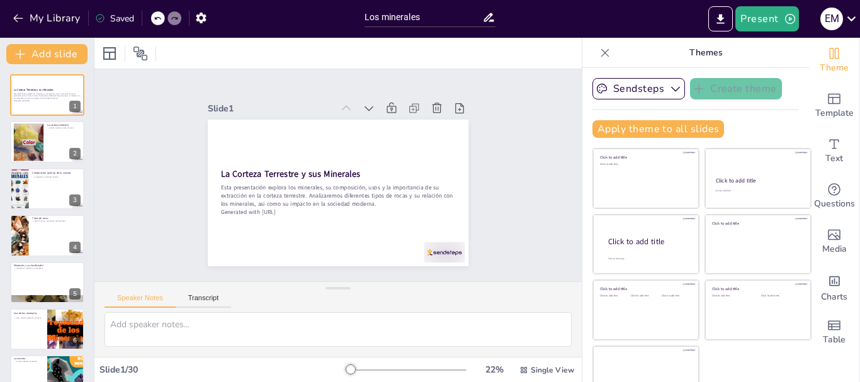
checkbox input "true"
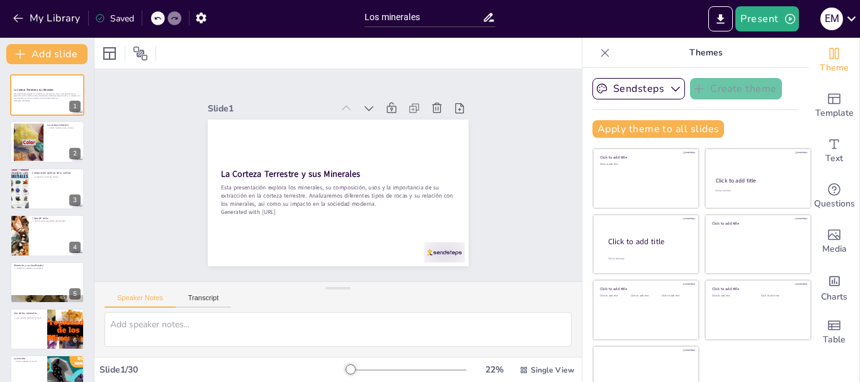
checkbox input "true"
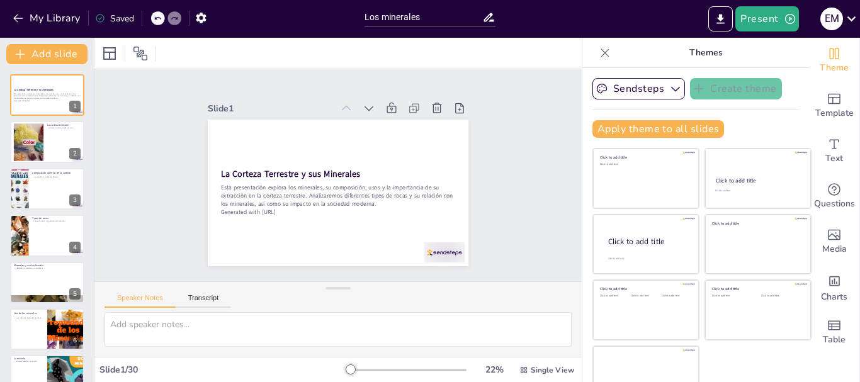
checkbox input "true"
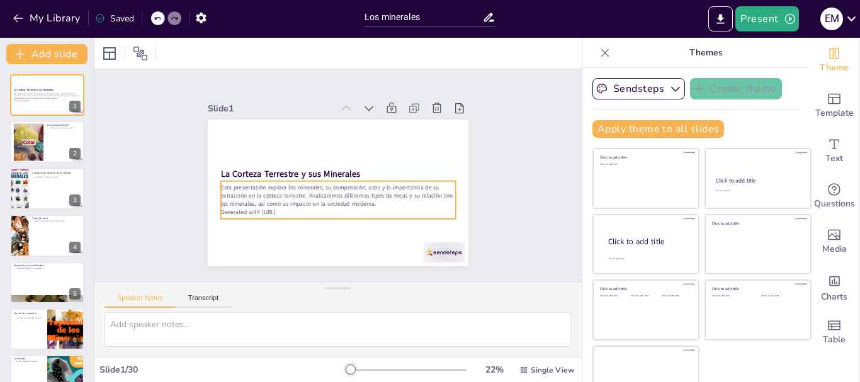
checkbox input "true"
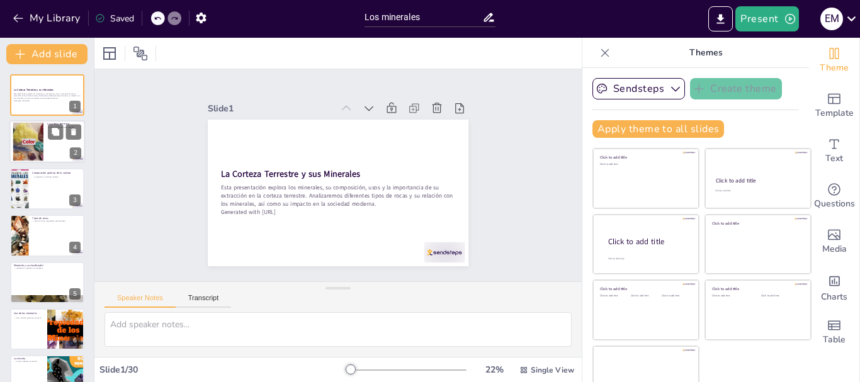
checkbox input "true"
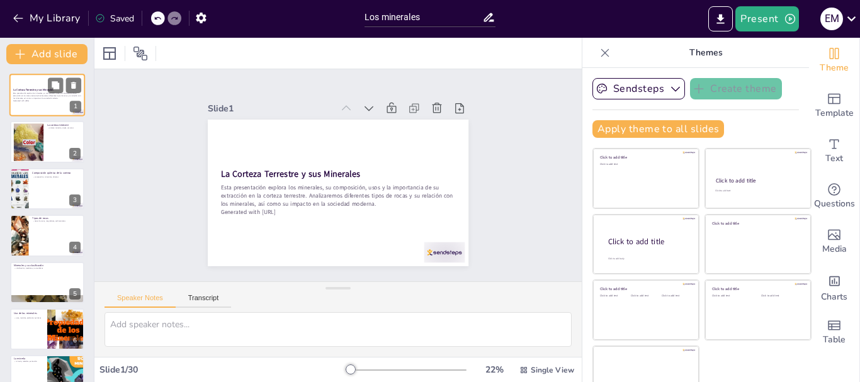
checkbox input "true"
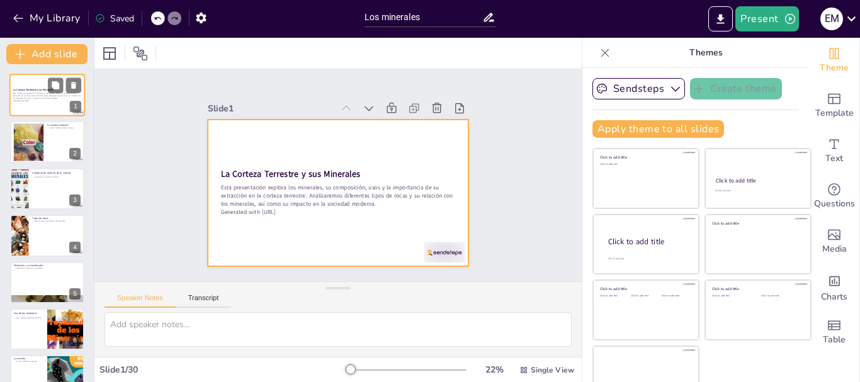
checkbox input "true"
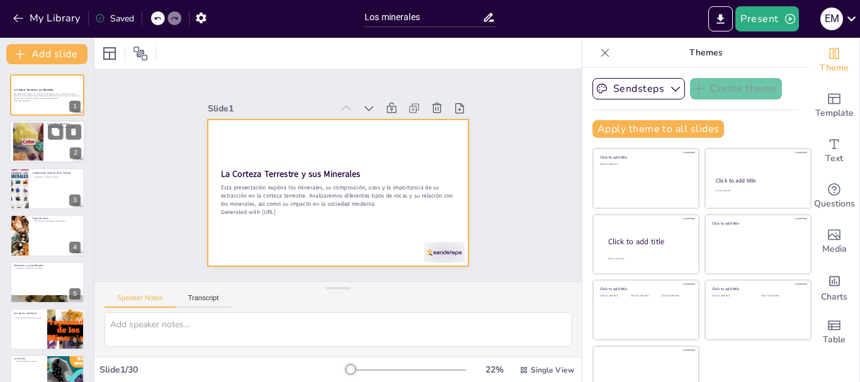
checkbox input "true"
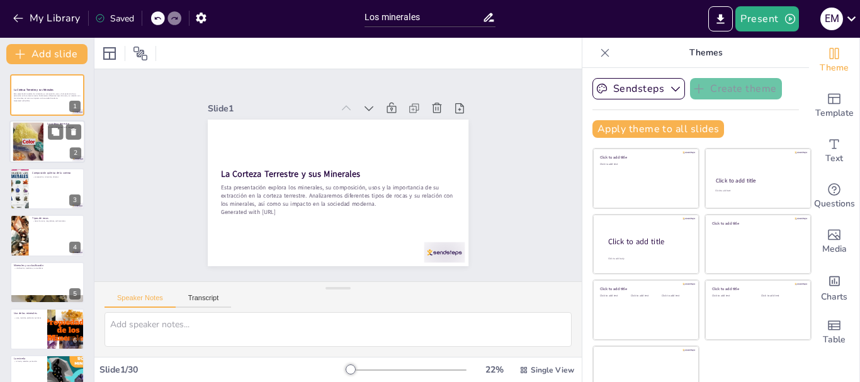
checkbox input "true"
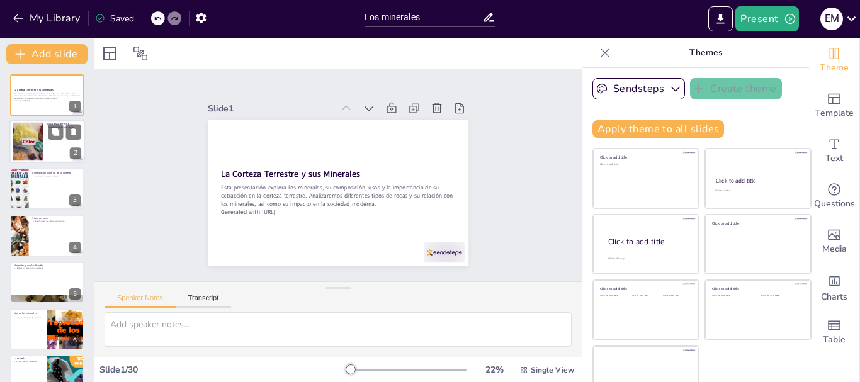
click at [52, 145] on div at bounding box center [47, 142] width 76 height 43
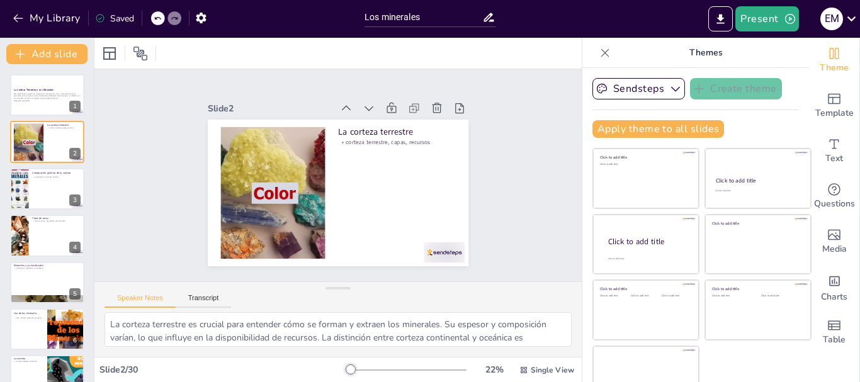
type textarea "La corteza terrestre es crucial para entender cómo se forman y extraen los mine…"
checkbox input "true"
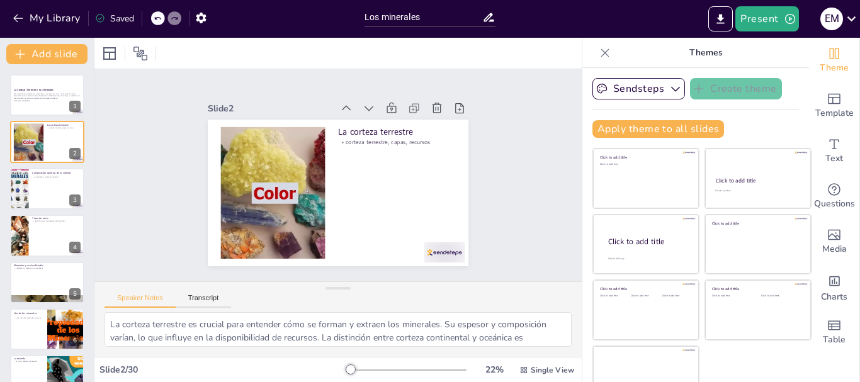
checkbox input "true"
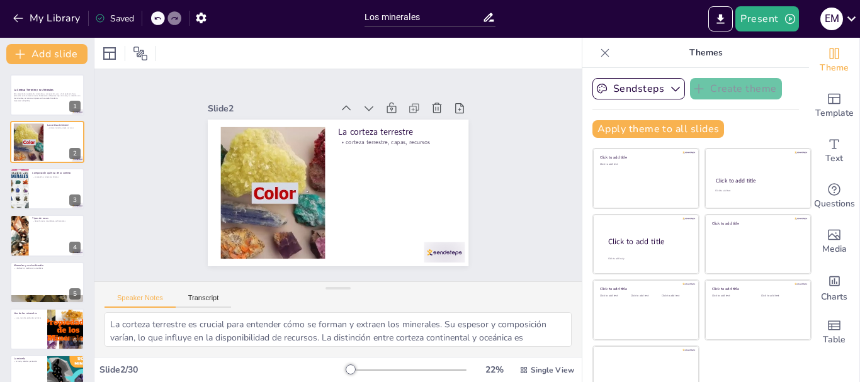
checkbox input "true"
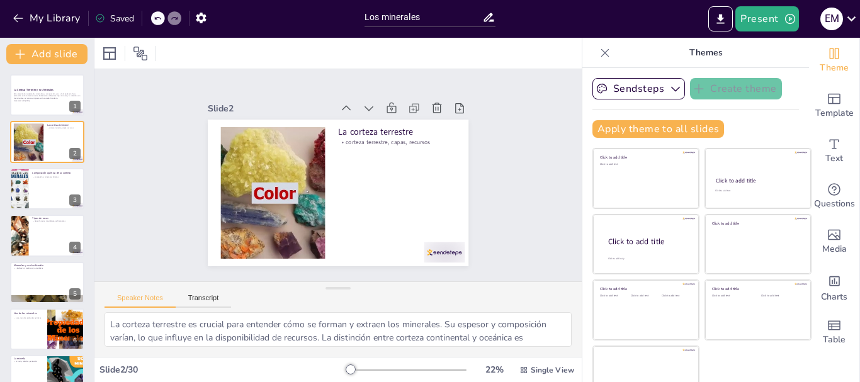
checkbox input "true"
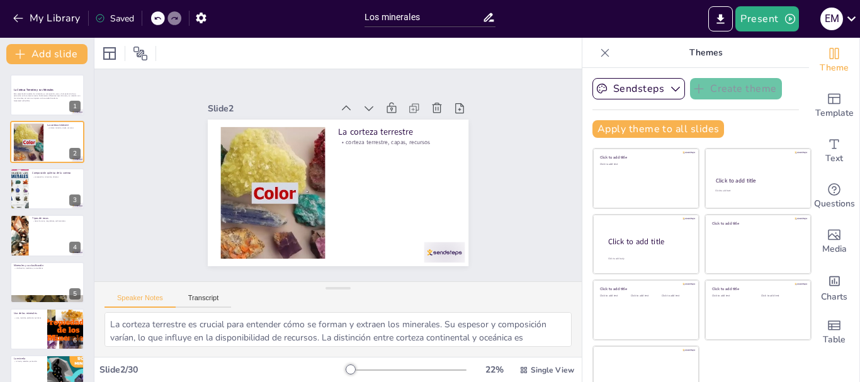
checkbox input "true"
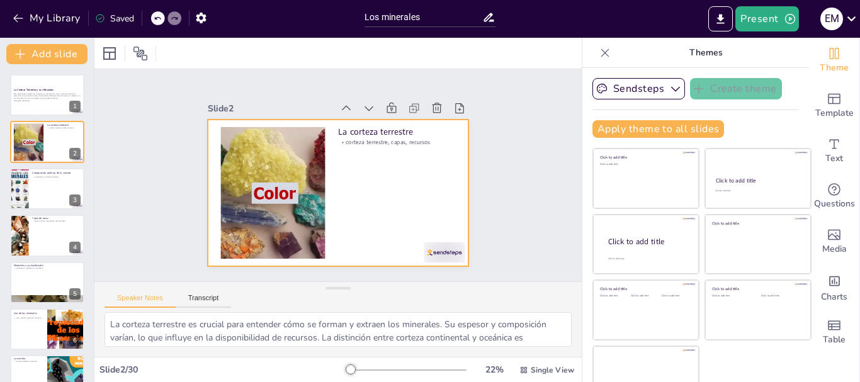
checkbox input "true"
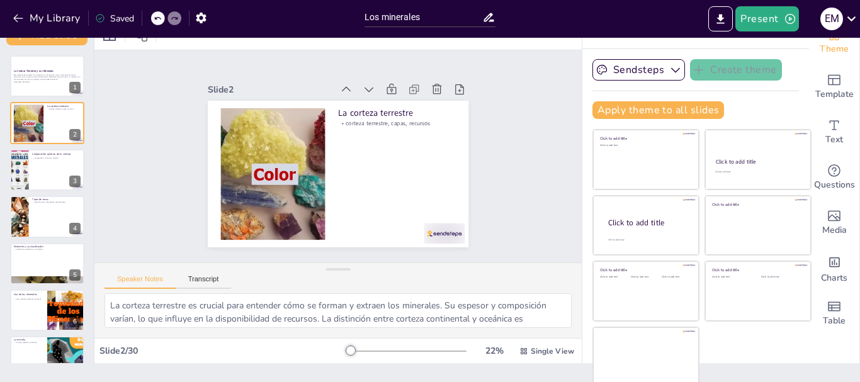
checkbox input "true"
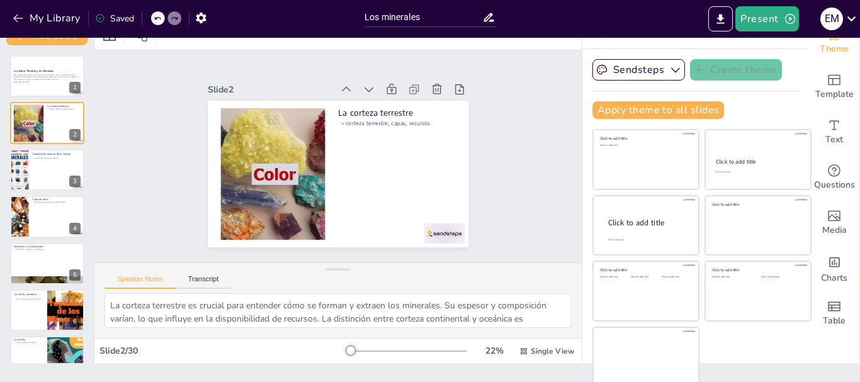
scroll to position [24, 0]
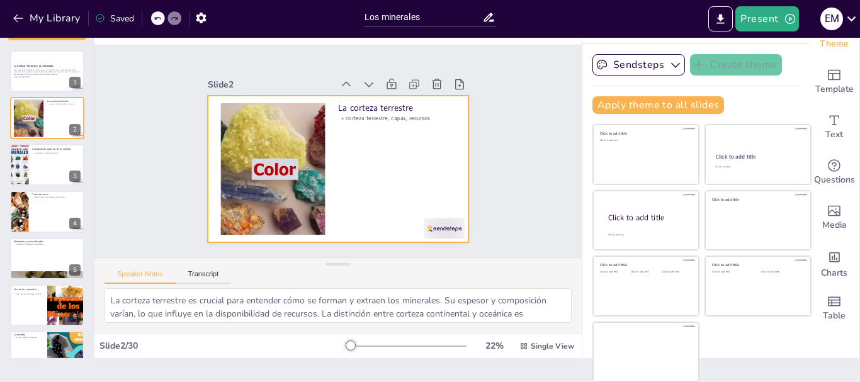
checkbox input "true"
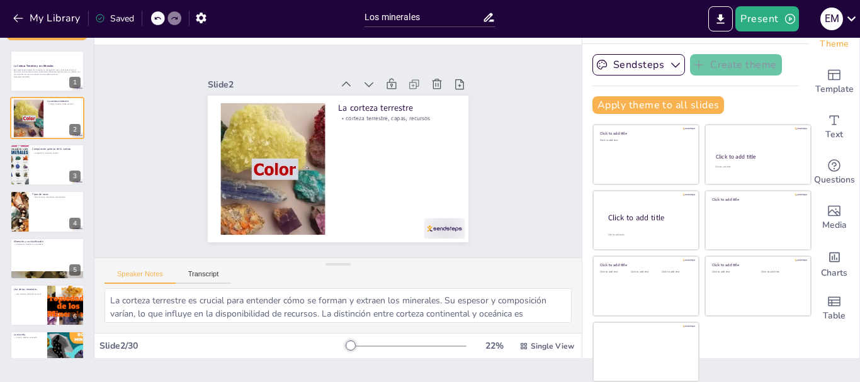
checkbox input "true"
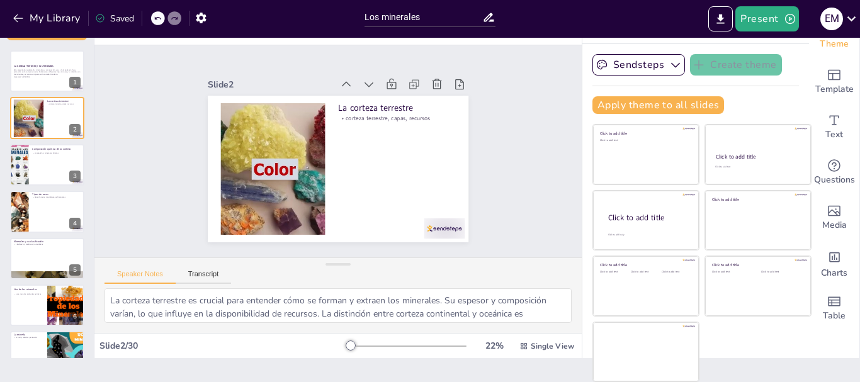
checkbox input "true"
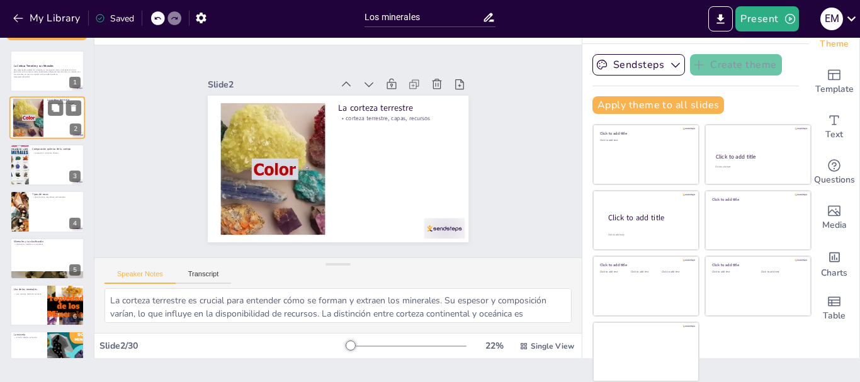
checkbox input "true"
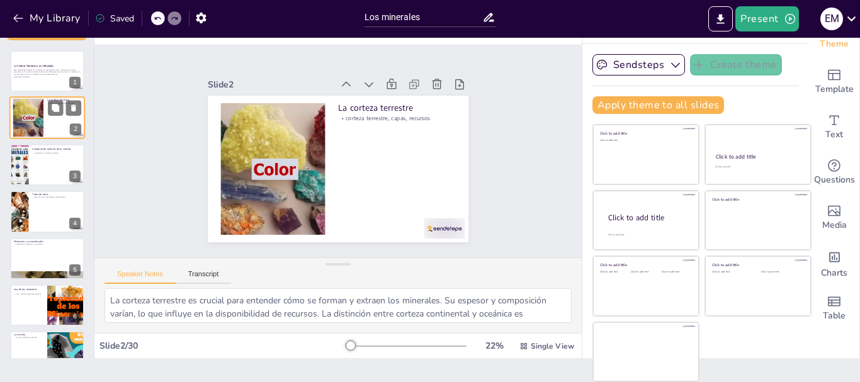
checkbox input "true"
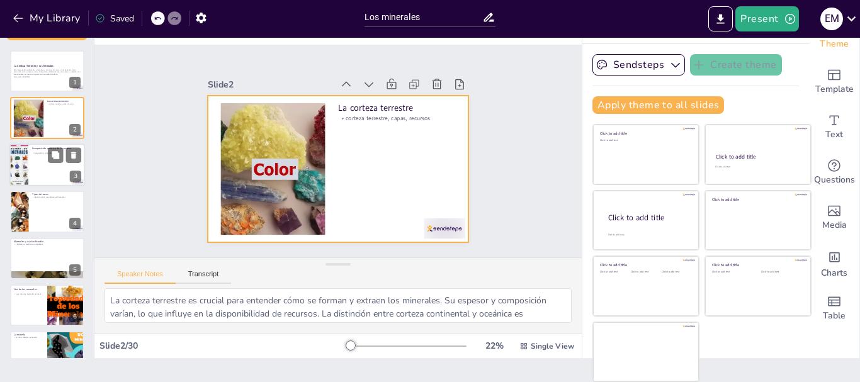
checkbox input "true"
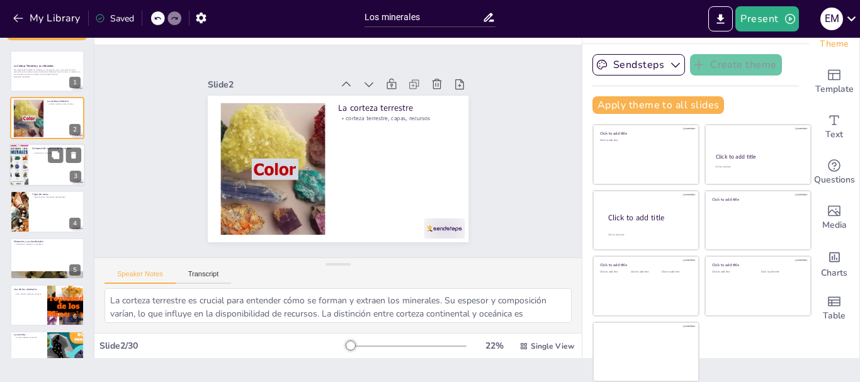
checkbox input "true"
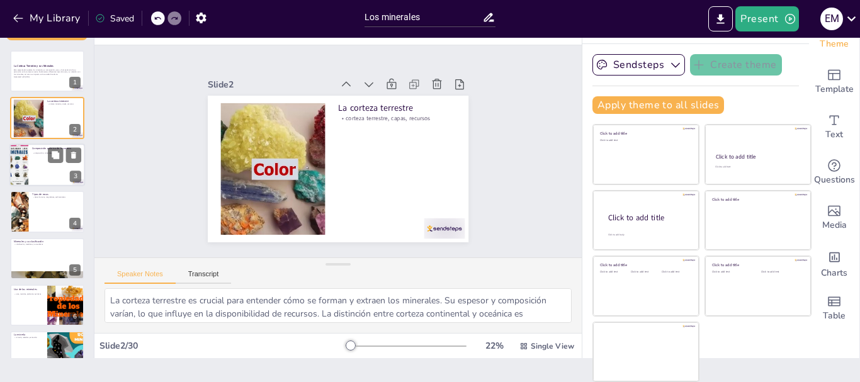
click at [45, 173] on div at bounding box center [47, 165] width 76 height 43
type textarea "La composición química de la corteza terrestre es fundamental para la identific…"
checkbox input "true"
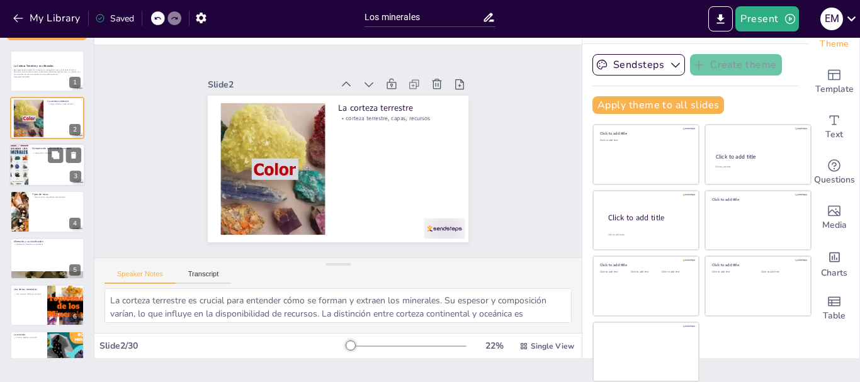
checkbox input "true"
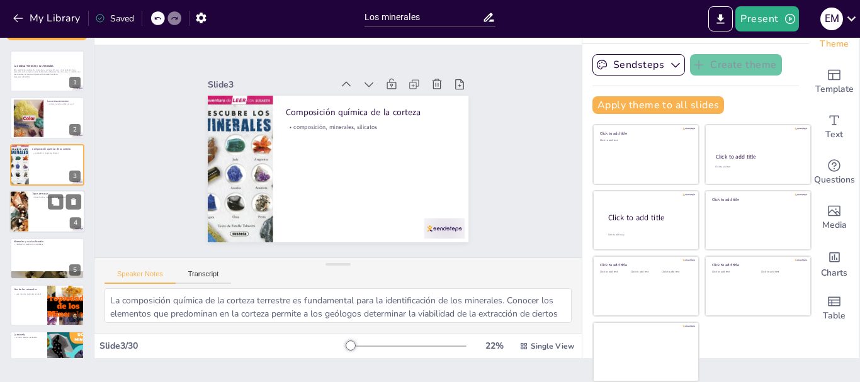
checkbox input "true"
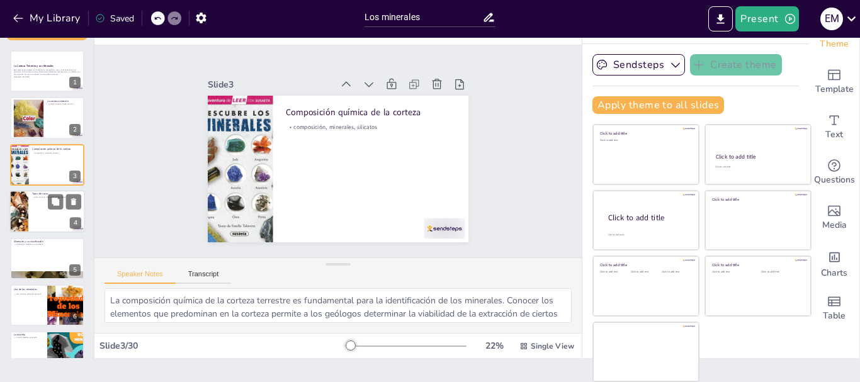
click at [45, 219] on div at bounding box center [47, 211] width 76 height 43
type textarea "La clasificación de las rocas es esencial para la comprensión de su formación y…"
checkbox input "true"
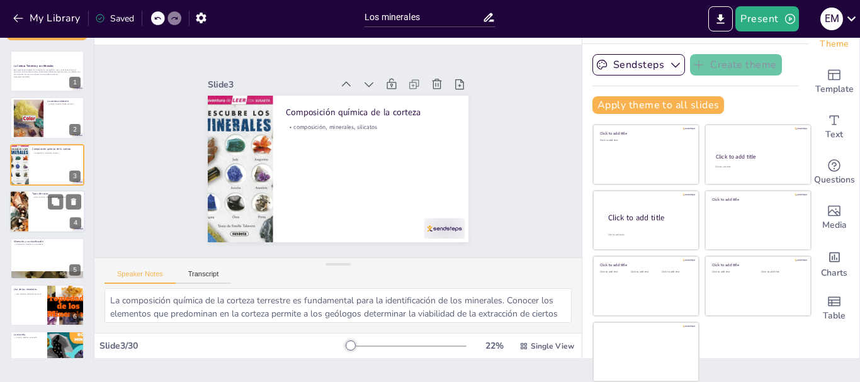
checkbox input "true"
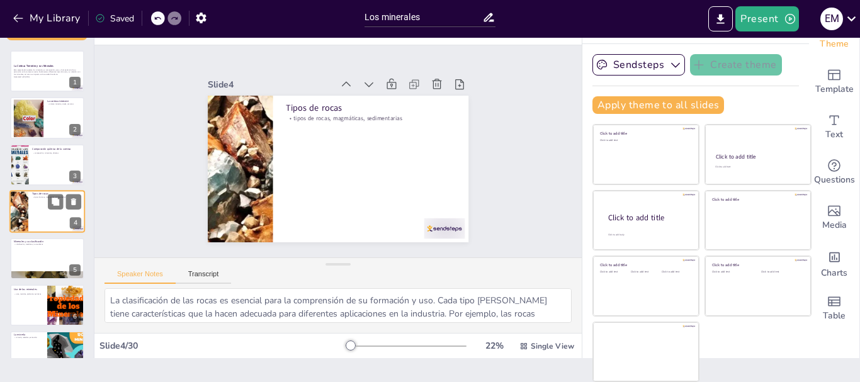
checkbox input "true"
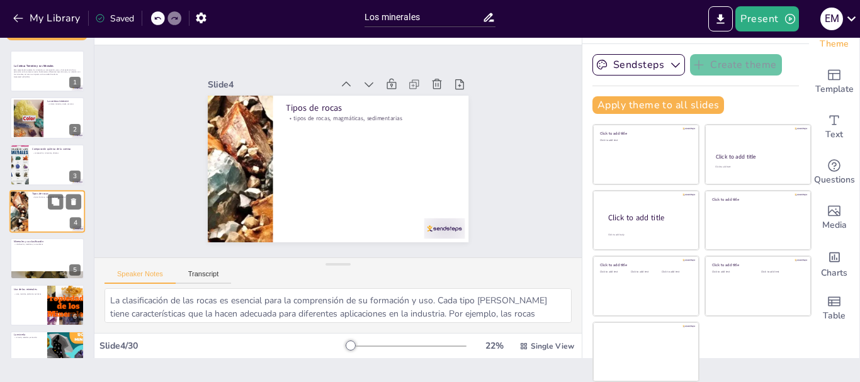
scroll to position [13, 0]
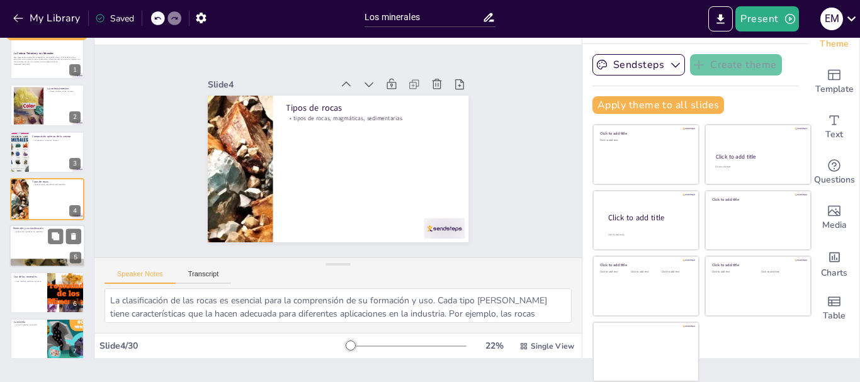
checkbox input "true"
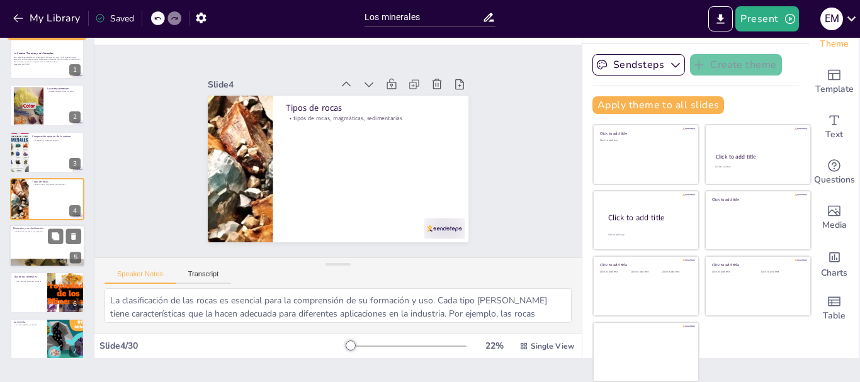
checkbox input "true"
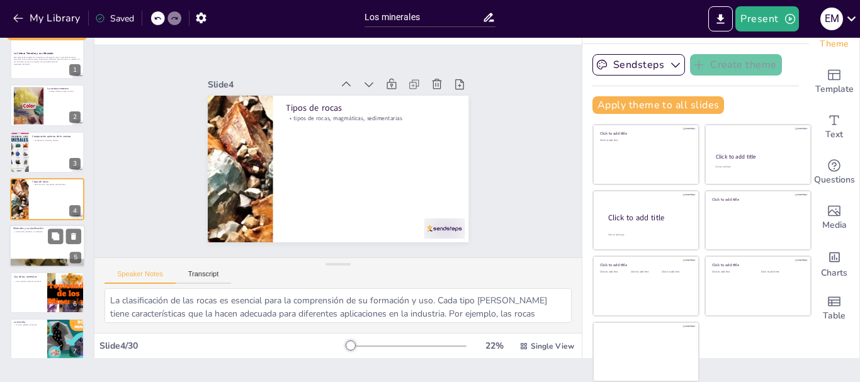
click at [40, 251] on div at bounding box center [47, 246] width 76 height 43
type textarea "La clasificación de los minerales permite a los científicos y a los ingenieros …"
checkbox input "true"
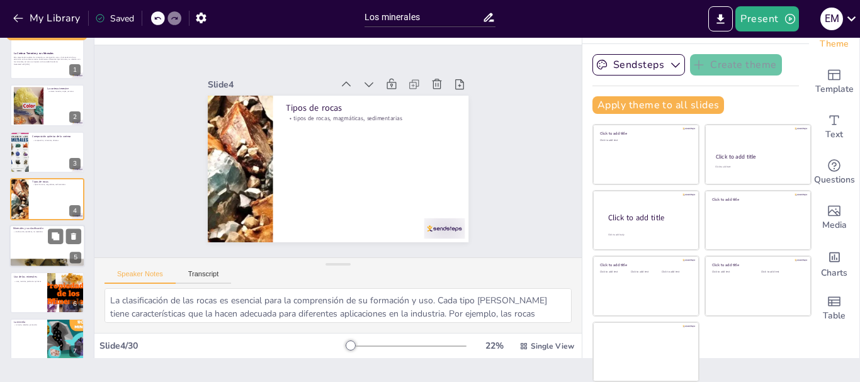
checkbox input "true"
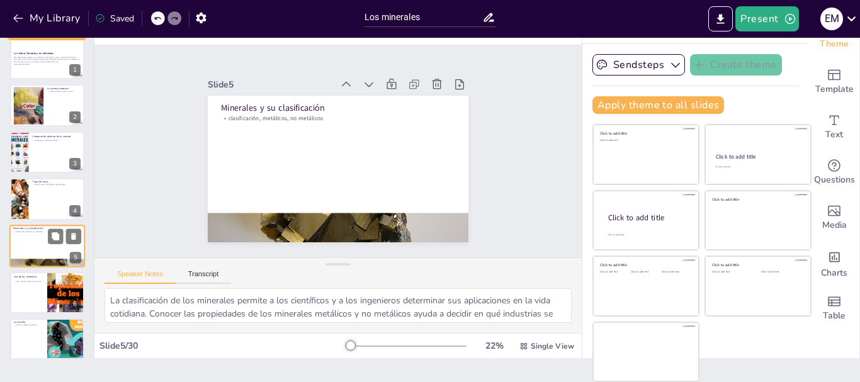
scroll to position [59, 0]
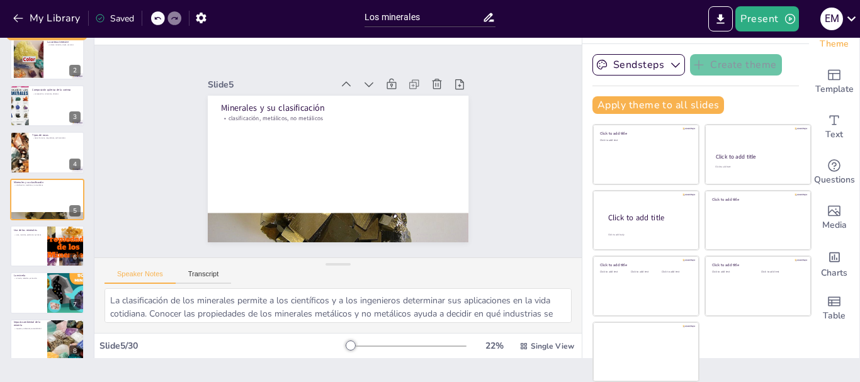
checkbox input "true"
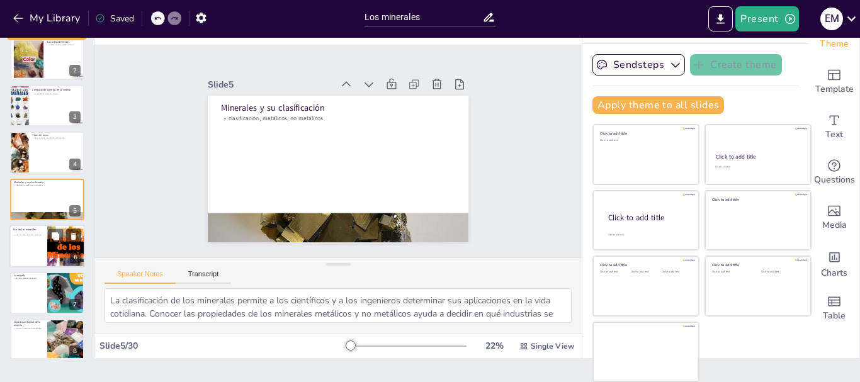
checkbox input "true"
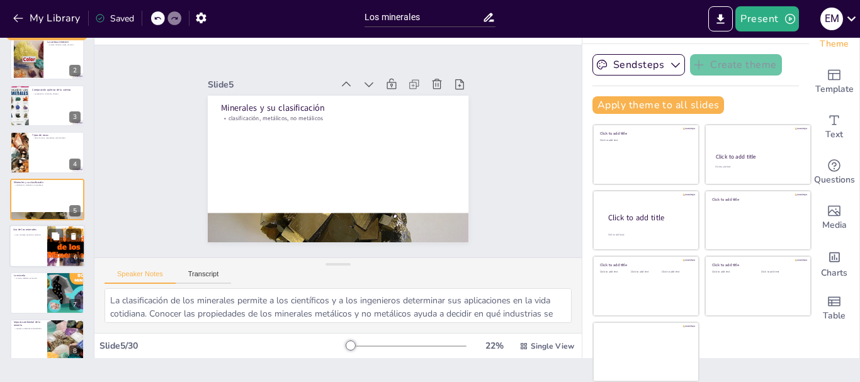
click at [35, 256] on div at bounding box center [47, 246] width 76 height 43
type textarea "Los minerales son recursos valiosos que impulsan diversas industrias. Comprende…"
checkbox input "true"
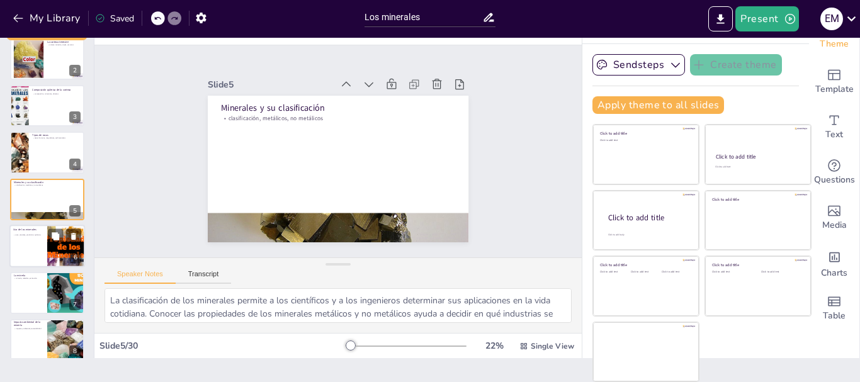
checkbox input "true"
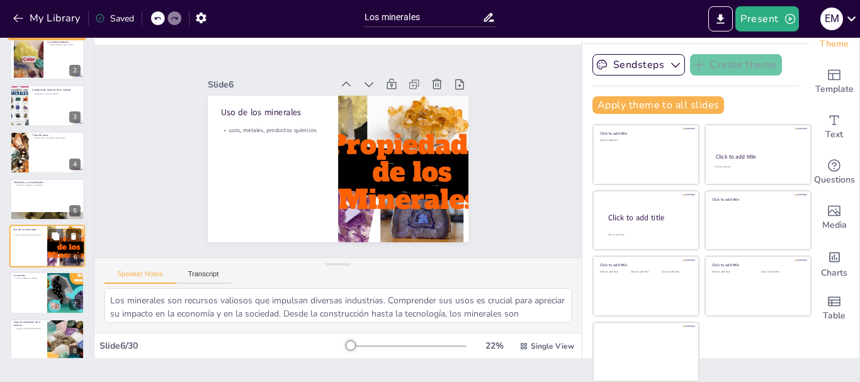
scroll to position [106, 0]
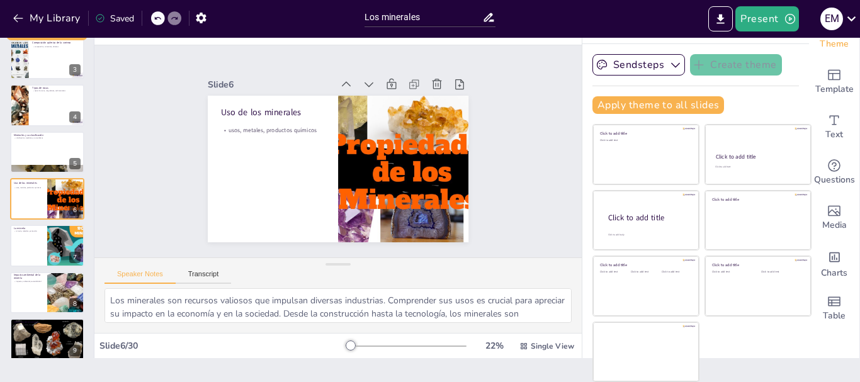
checkbox input "true"
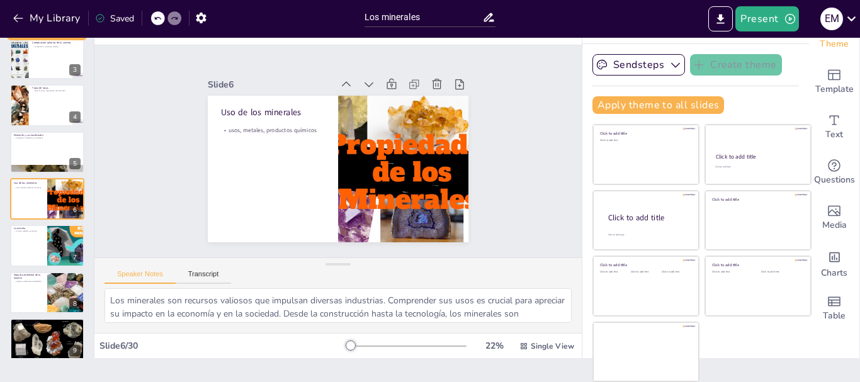
checkbox input "true"
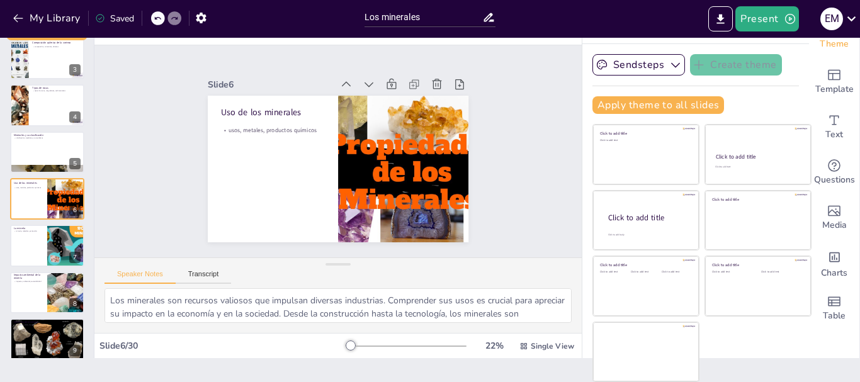
checkbox input "true"
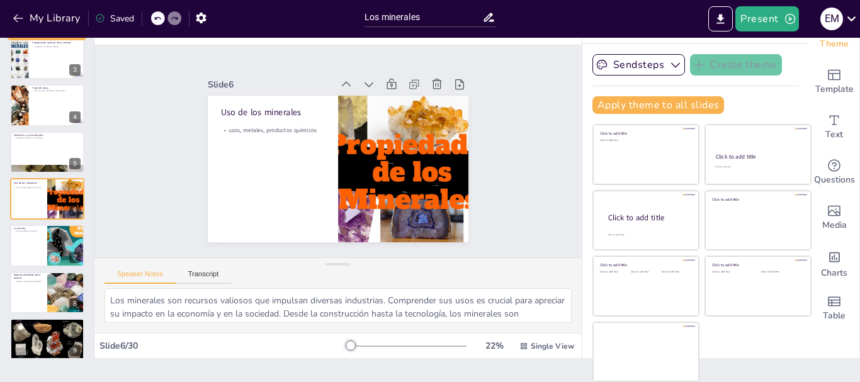
checkbox input "true"
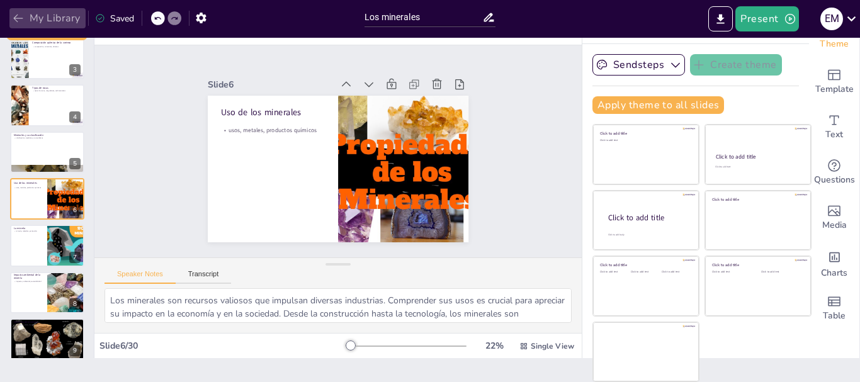
click at [42, 23] on button "My Library" at bounding box center [47, 18] width 76 height 20
